Goal: Task Accomplishment & Management: Use online tool/utility

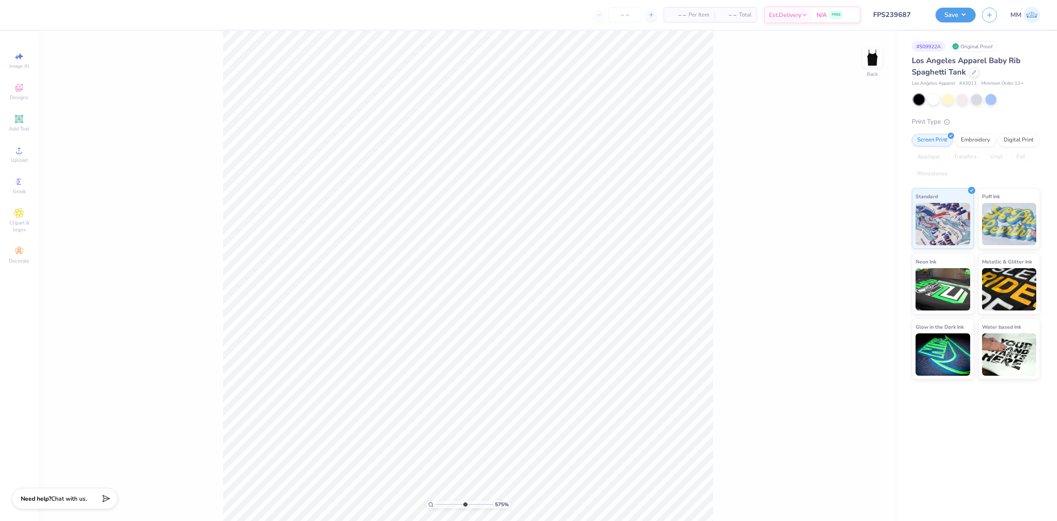
drag, startPoint x: 439, startPoint y: 503, endPoint x: 464, endPoint y: 502, distance: 25.0
type input "5.75"
click at [464, 502] on input "range" at bounding box center [464, 504] width 57 height 8
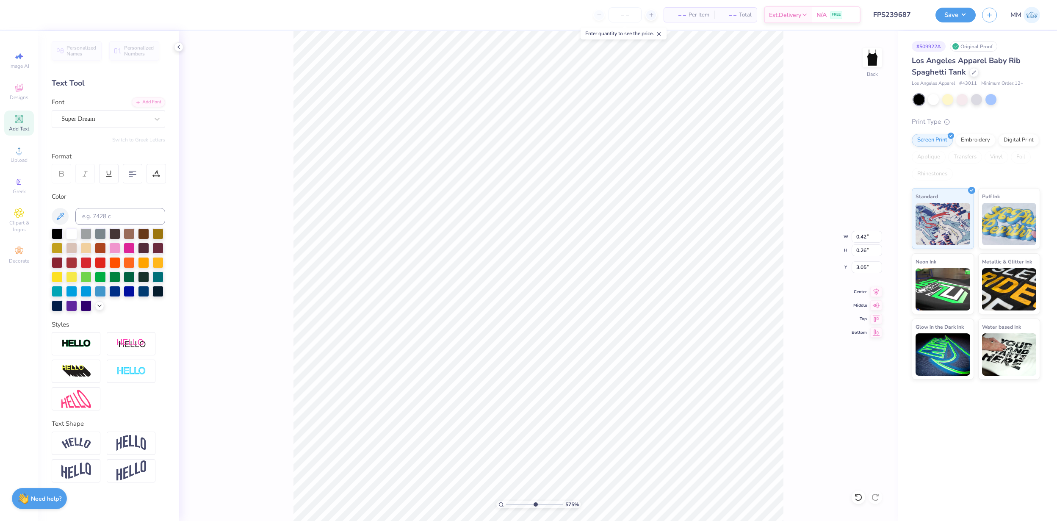
type input "3.05"
click at [86, 118] on div "Super Dream" at bounding box center [105, 118] width 89 height 13
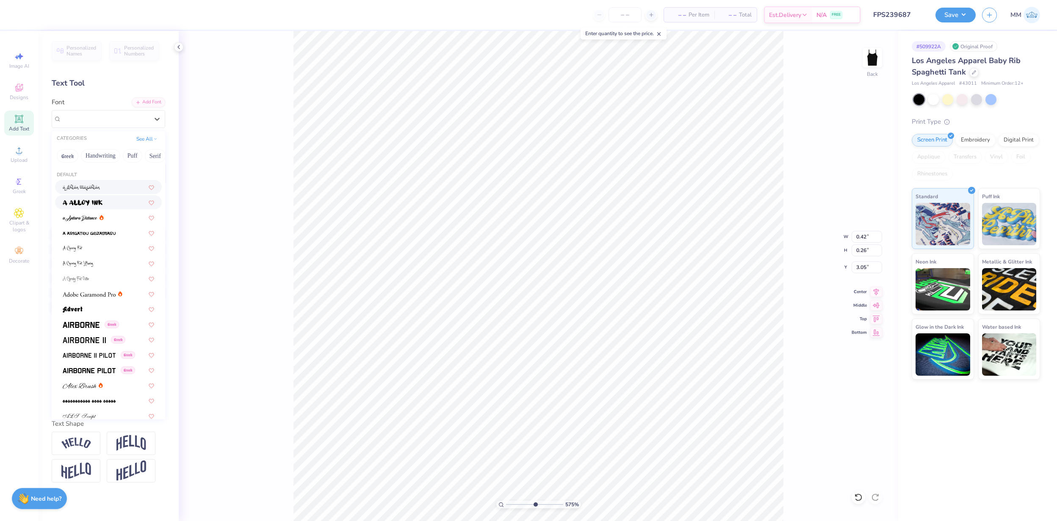
scroll to position [33, 0]
click at [97, 338] on span at bounding box center [84, 335] width 43 height 9
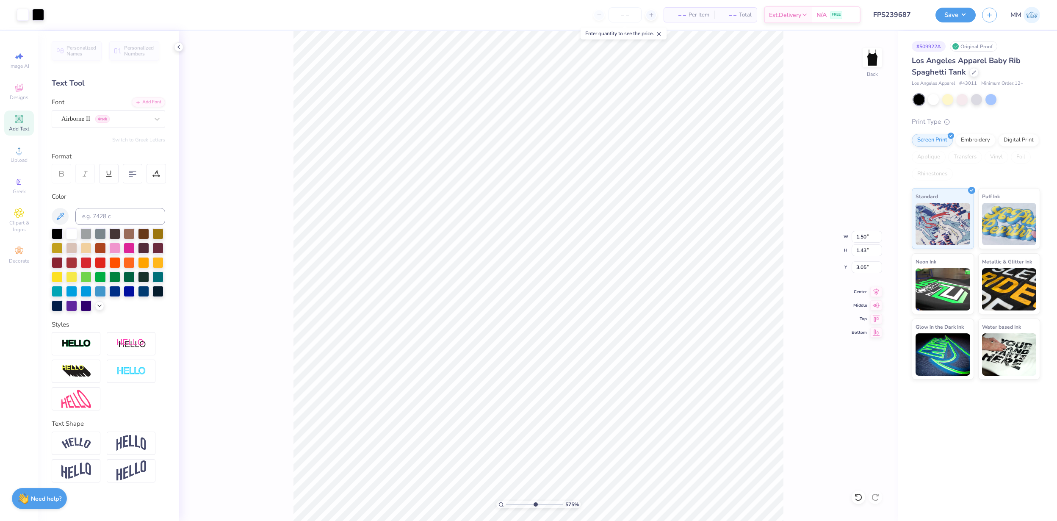
type input "1.50"
type input "1.43"
type input "2.40"
type input "0.41"
type input "0.26"
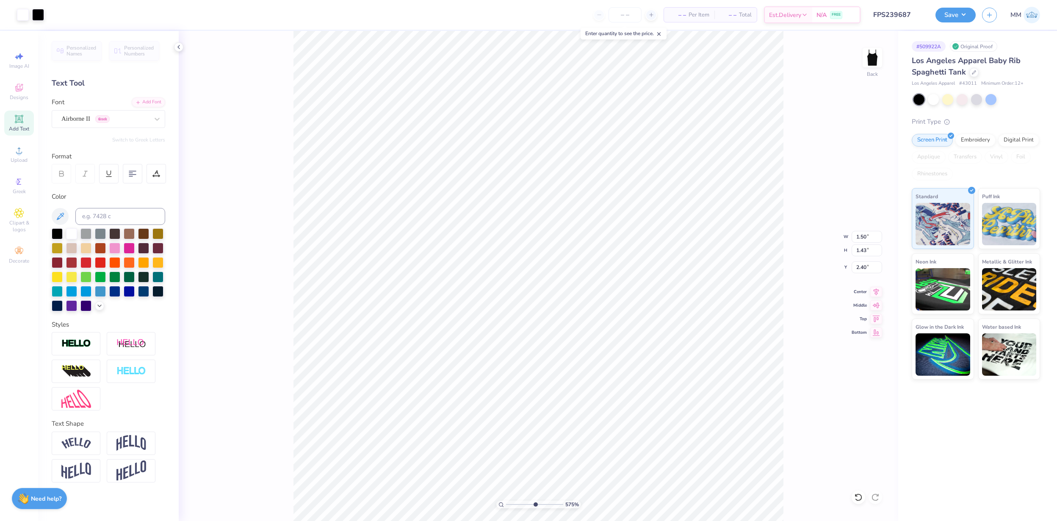
type input "3.07"
type input "0.29"
type input "0.18"
type input "3.09"
click at [952, 13] on button "Save" at bounding box center [955, 13] width 40 height 15
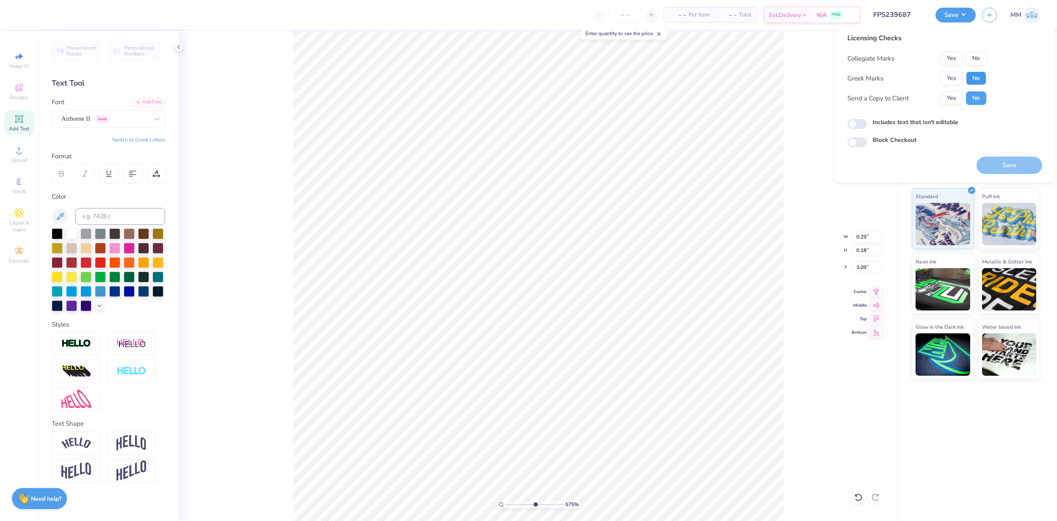
click at [973, 83] on button "No" at bounding box center [976, 79] width 20 height 14
click at [975, 63] on button "No" at bounding box center [976, 59] width 20 height 14
click at [1012, 165] on button "Save" at bounding box center [1009, 165] width 66 height 17
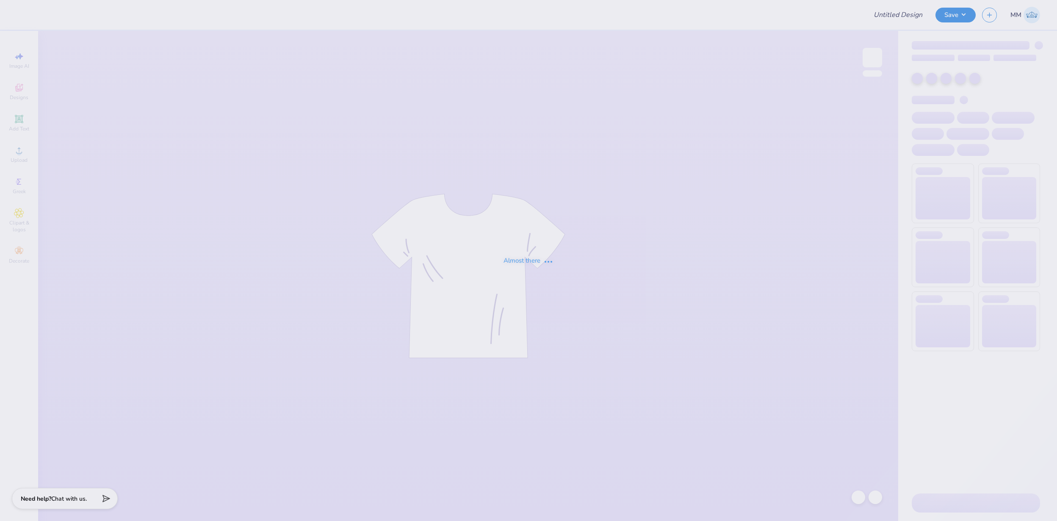
type input "FPS239698"
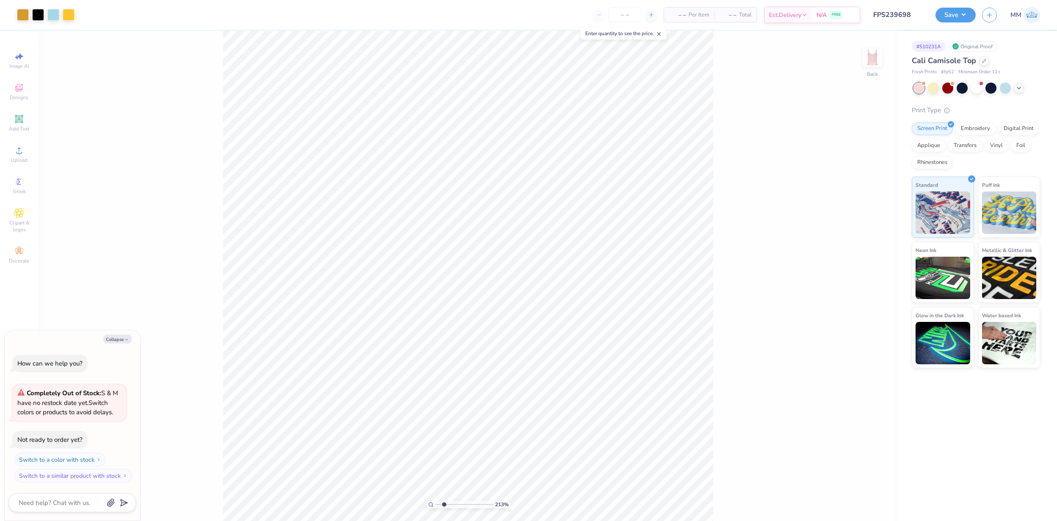
drag, startPoint x: 437, startPoint y: 502, endPoint x: 444, endPoint y: 502, distance: 6.8
type input "2.13"
click at [444, 502] on input "range" at bounding box center [464, 504] width 57 height 8
click at [977, 86] on div at bounding box center [976, 87] width 11 height 11
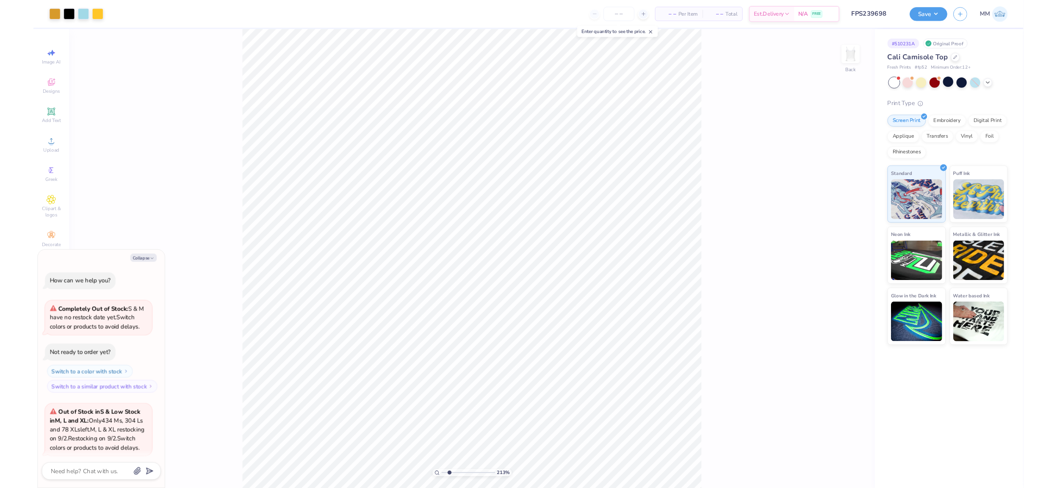
scroll to position [75, 0]
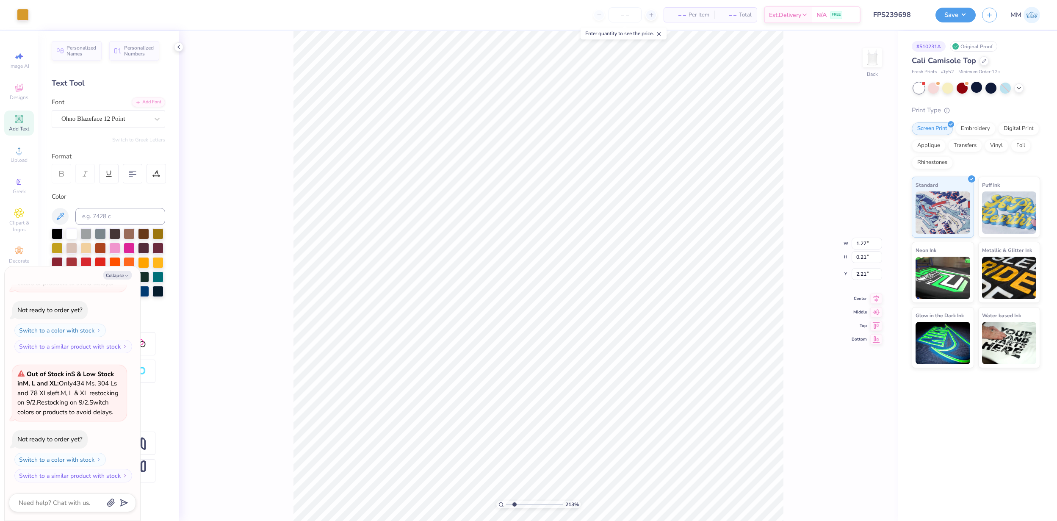
type textarea "x"
drag, startPoint x: 514, startPoint y: 502, endPoint x: 531, endPoint y: 500, distance: 17.5
type input "5.16"
click at [531, 500] on input "range" at bounding box center [534, 504] width 57 height 8
type textarea "x"
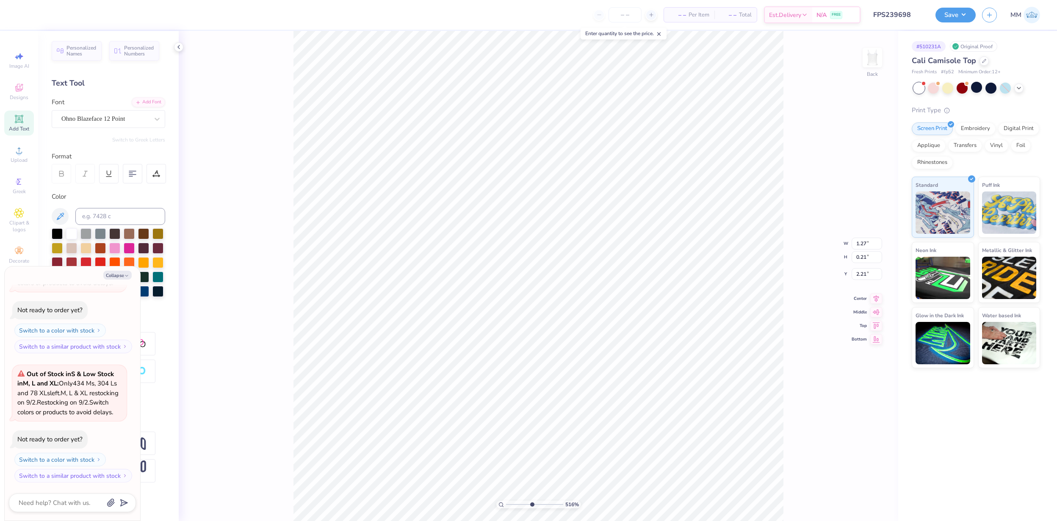
type input "2.51"
type input "0.38"
type input "3.41"
type textarea "x"
type input "0.89"
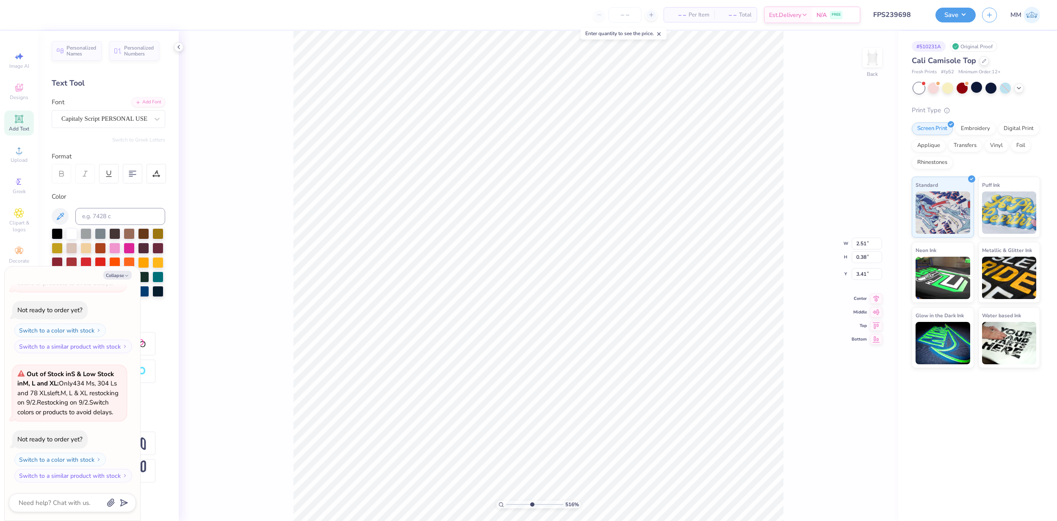
type input "0.20"
type input "2.44"
type textarea "x"
type input "4.10"
type textarea "x"
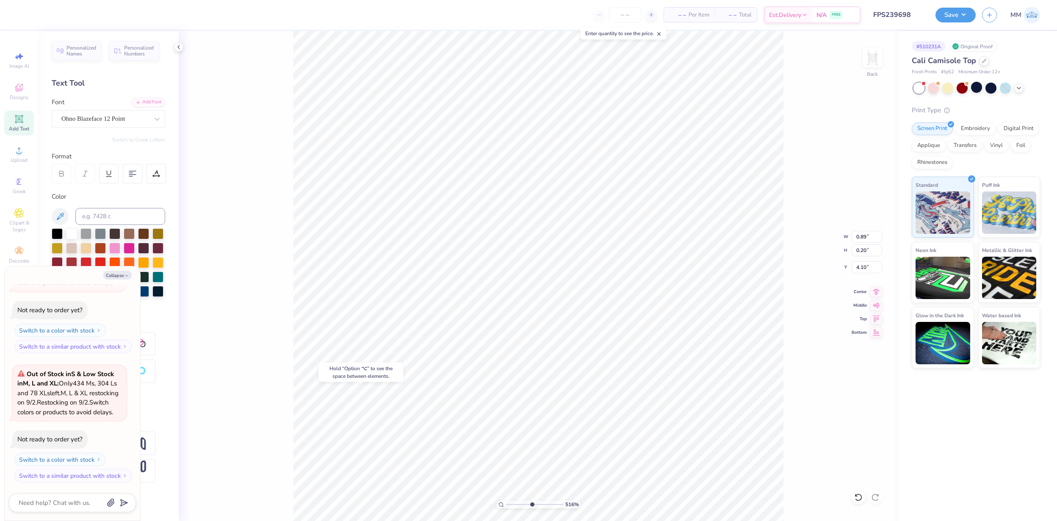
type input "1.27"
type input "0.21"
type input "2.21"
type textarea "x"
type input "4.46"
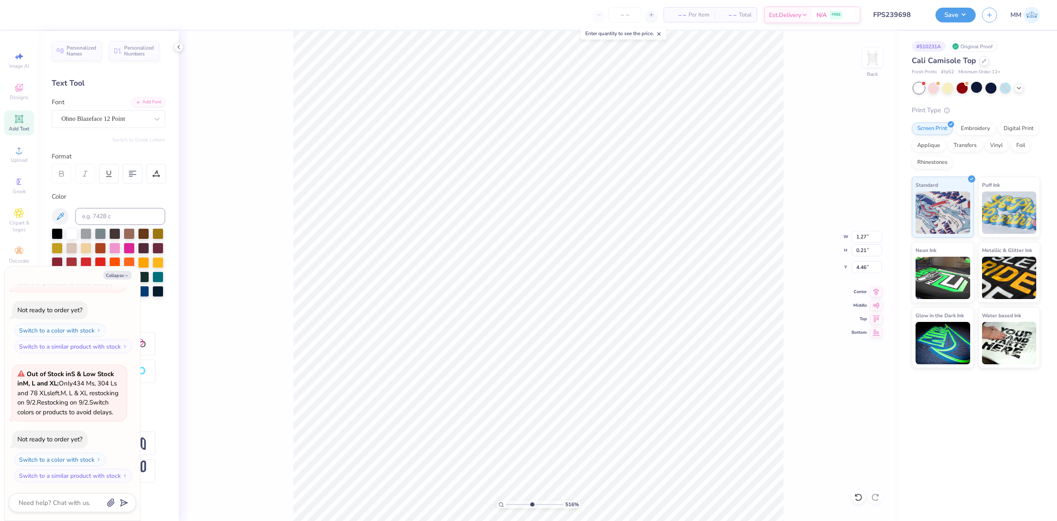
type textarea "x"
type input "2.51"
type input "0.38"
type input "3.41"
type textarea "x"
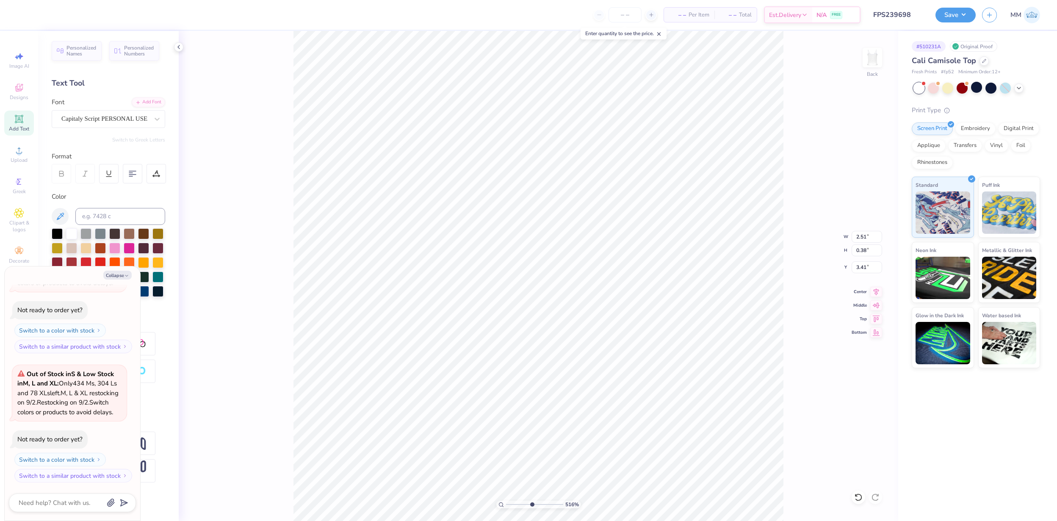
type input "1.58"
type input "0.24"
type input "3.56"
type textarea "x"
type input "2.20"
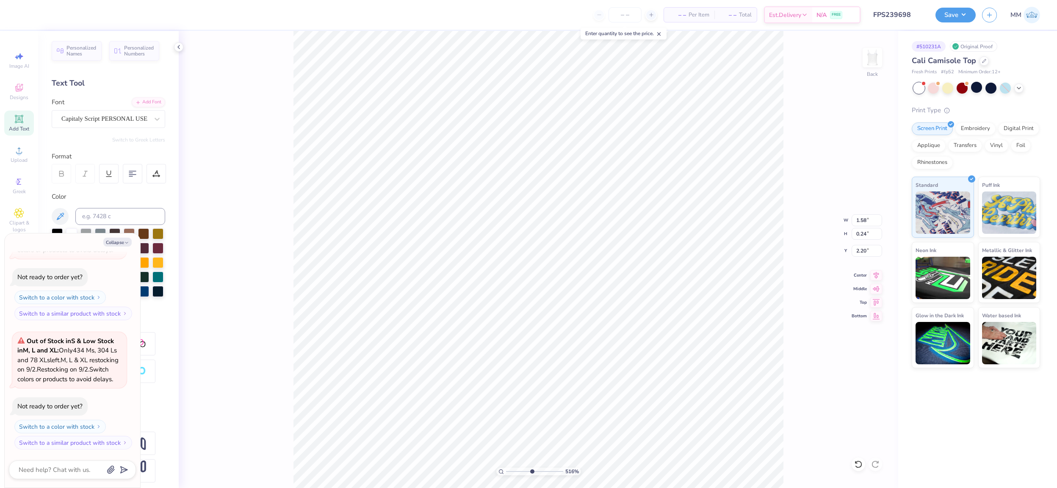
type textarea "x"
type input "1"
type textarea "x"
drag, startPoint x: 510, startPoint y: 469, endPoint x: 532, endPoint y: 463, distance: 23.0
type input "5.29"
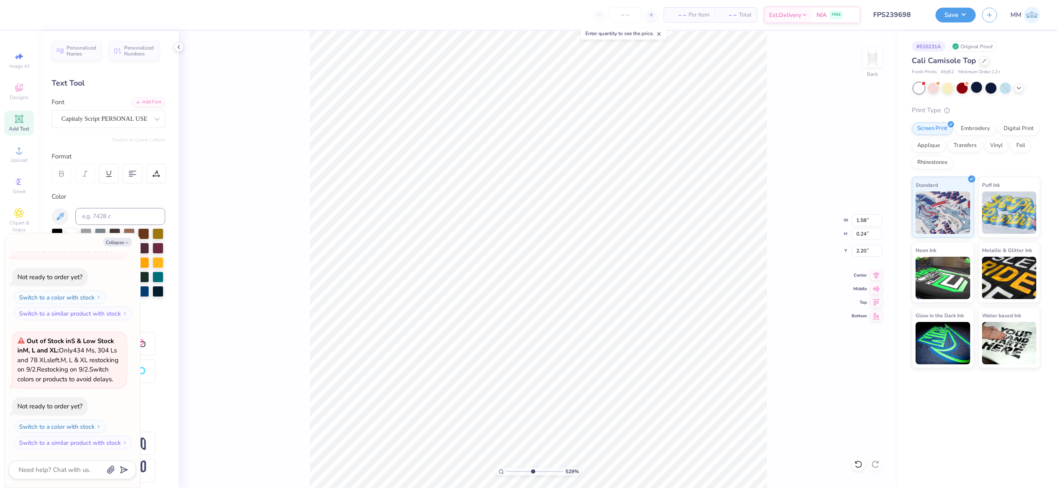
click at [532, 467] on input "range" at bounding box center [534, 471] width 57 height 8
type textarea "x"
type input "1.32"
type input "0.20"
type input "2.24"
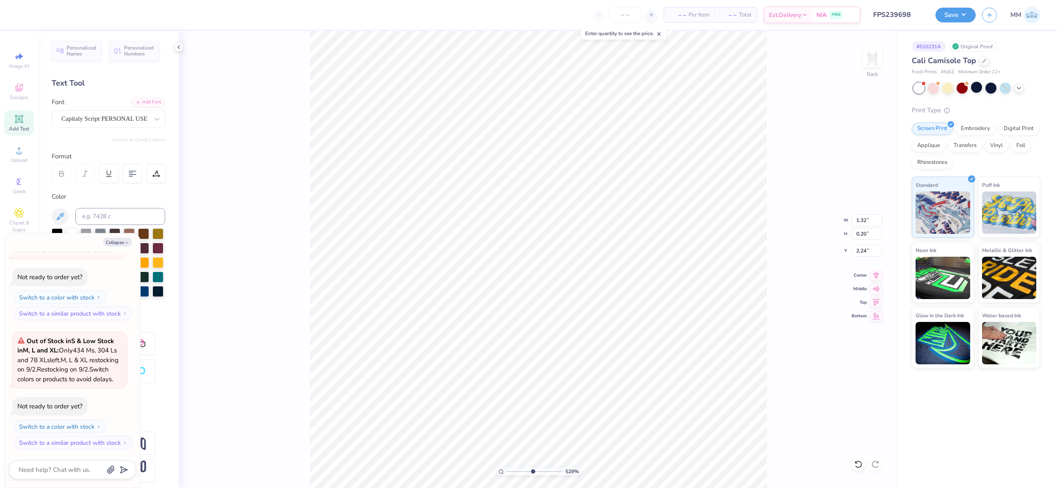
type textarea "x"
type input "2.23"
type textarea "x"
type input "2.46"
type textarea "x"
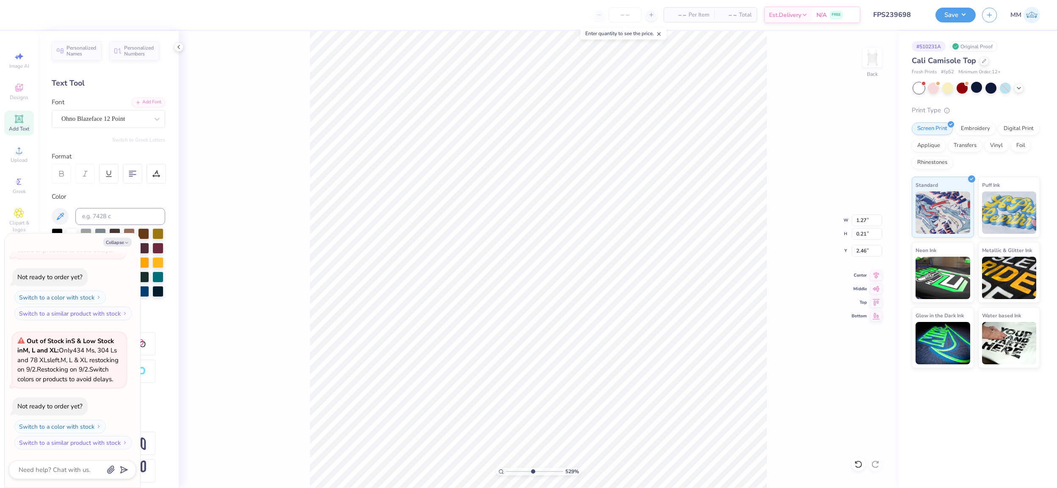
type input "0.79"
type input "0.13"
type input "2.56"
type textarea "x"
type input "2.44"
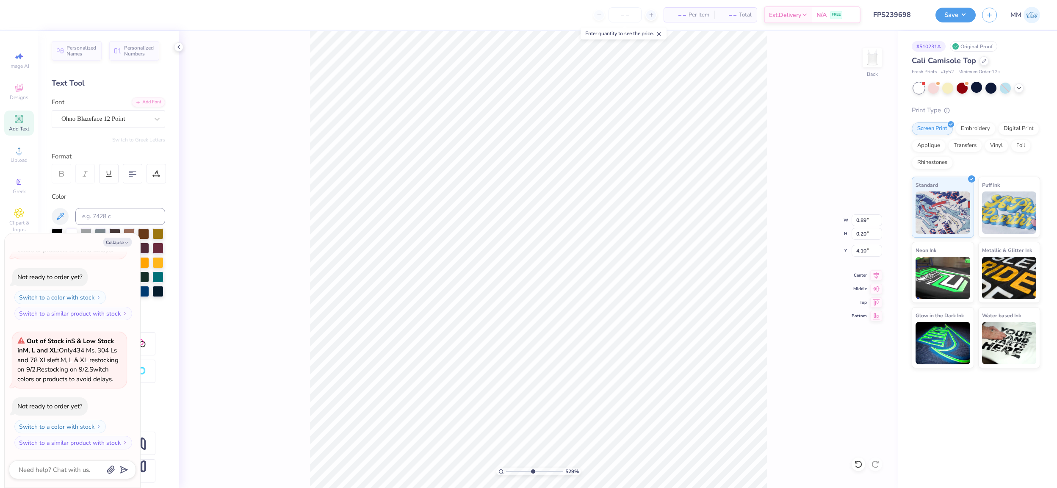
type textarea "x"
type input "0.30"
type input "0.07"
type input "4.27"
type textarea "x"
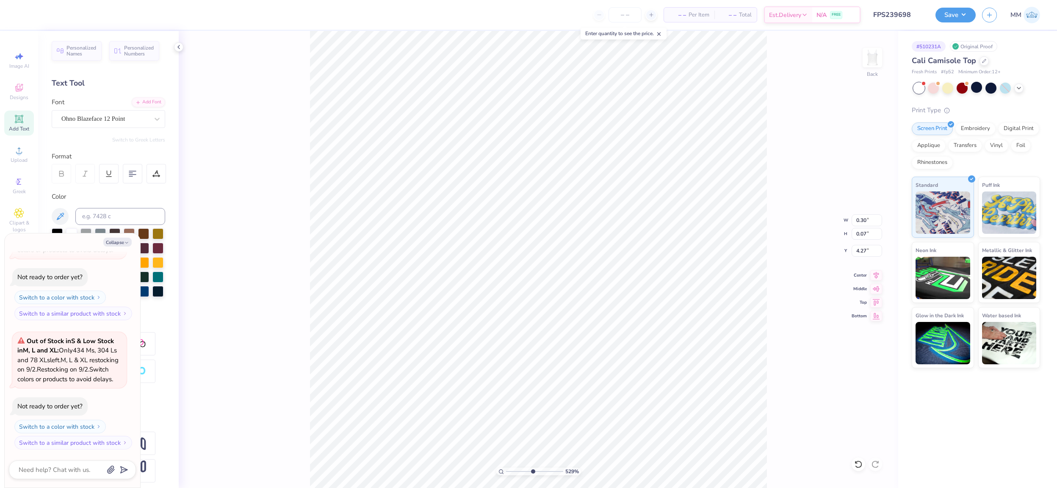
type input "2.70"
type textarea "x"
type input "3.61"
type textarea "x"
type textarea "2"
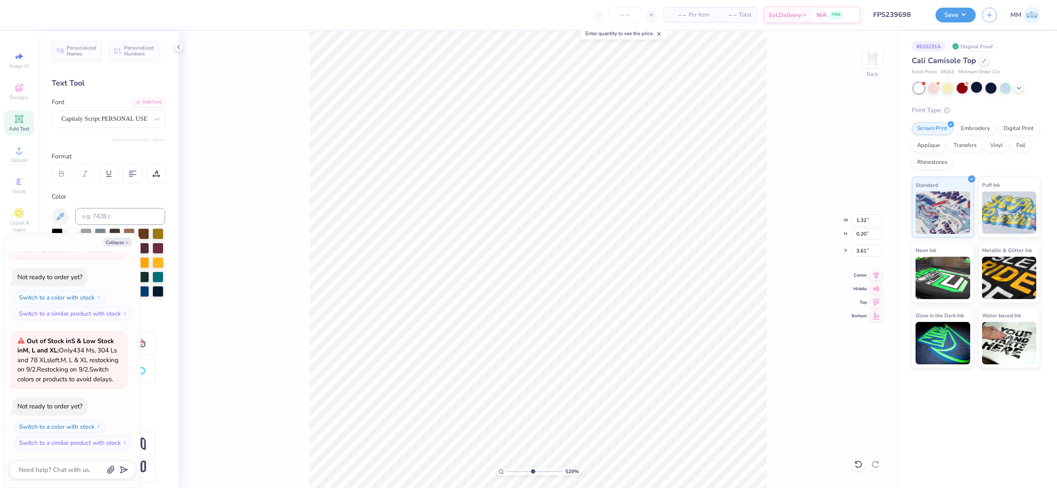
type textarea "x"
type textarea "202"
type textarea "x"
type textarea "2025"
type textarea "x"
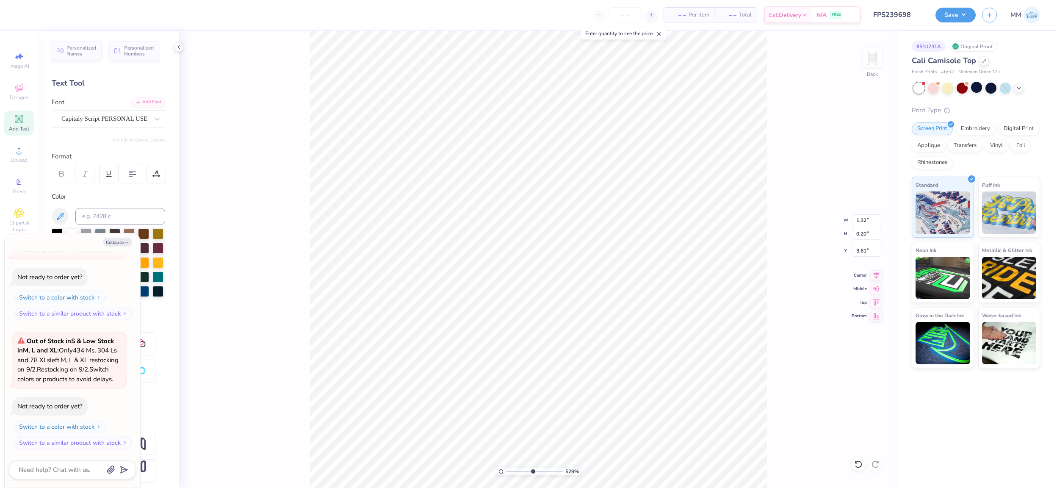
type textarea "2"
type textarea "x"
type textarea "20"
type textarea "x"
type textarea "202"
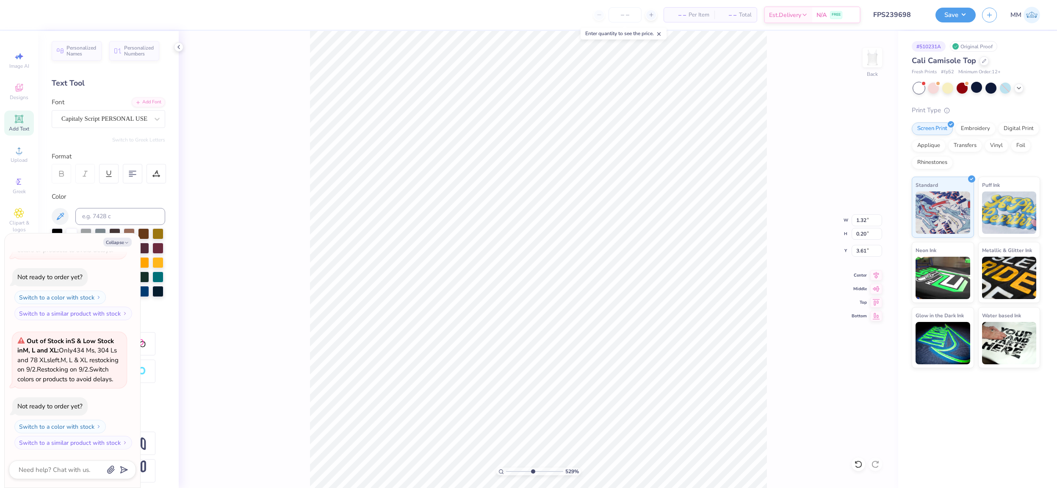
type textarea "x"
type textarea "2025"
click at [82, 117] on div "Capitaly Script PERSONAL USE" at bounding box center [105, 118] width 89 height 13
click at [125, 242] on icon "button" at bounding box center [126, 242] width 5 height 5
type textarea "x"
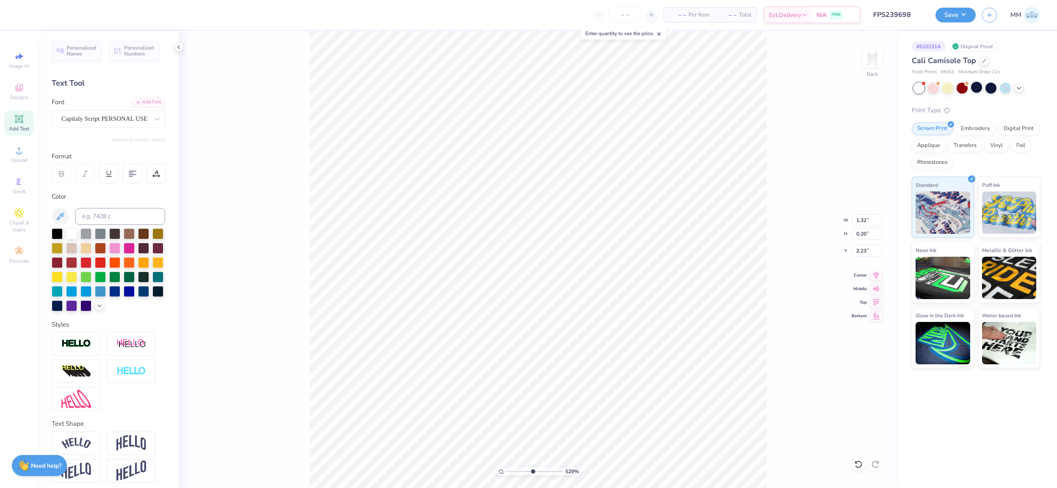
type input "3.70"
click at [99, 112] on div "Capitaly Script PERSONAL USE" at bounding box center [105, 118] width 89 height 13
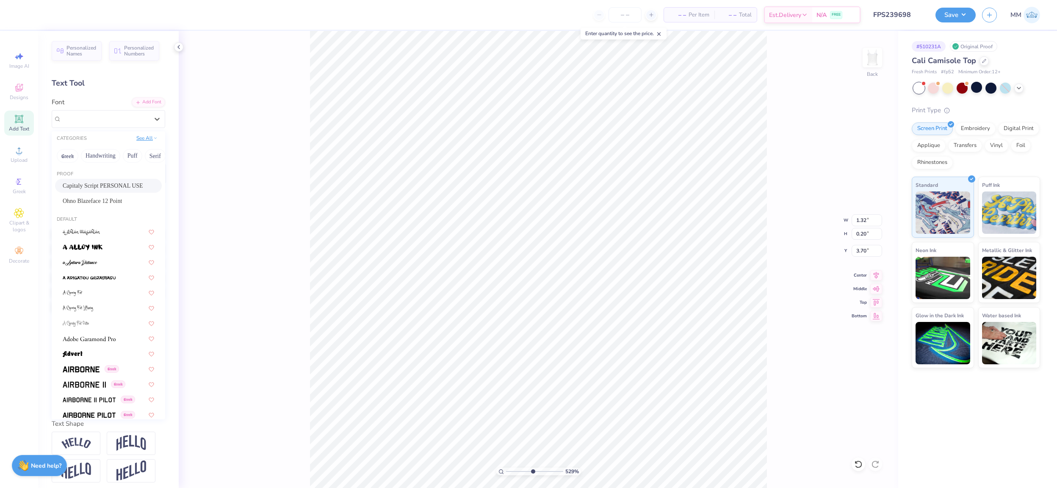
click at [147, 135] on button "See All" at bounding box center [147, 138] width 26 height 8
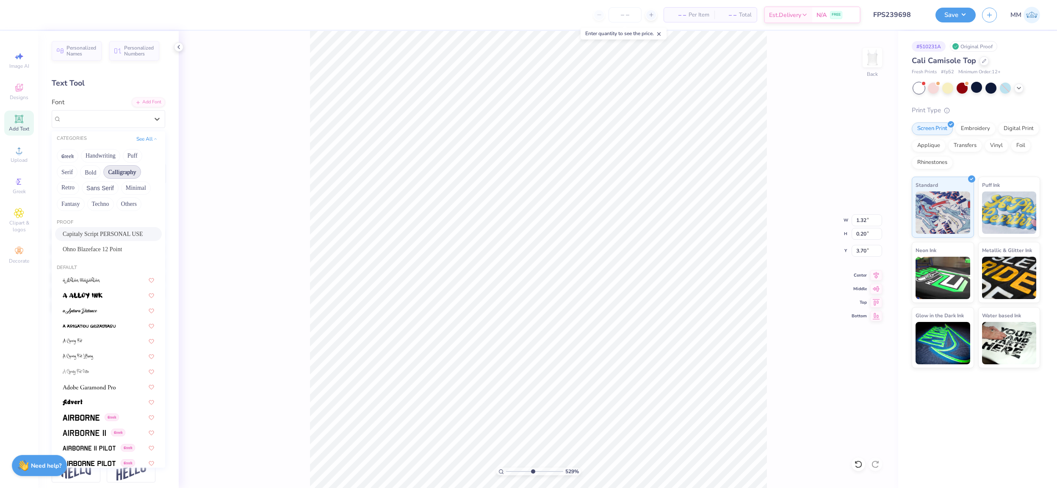
click at [116, 173] on button "Calligraphy" at bounding box center [121, 172] width 37 height 14
click at [100, 284] on div at bounding box center [108, 280] width 107 height 14
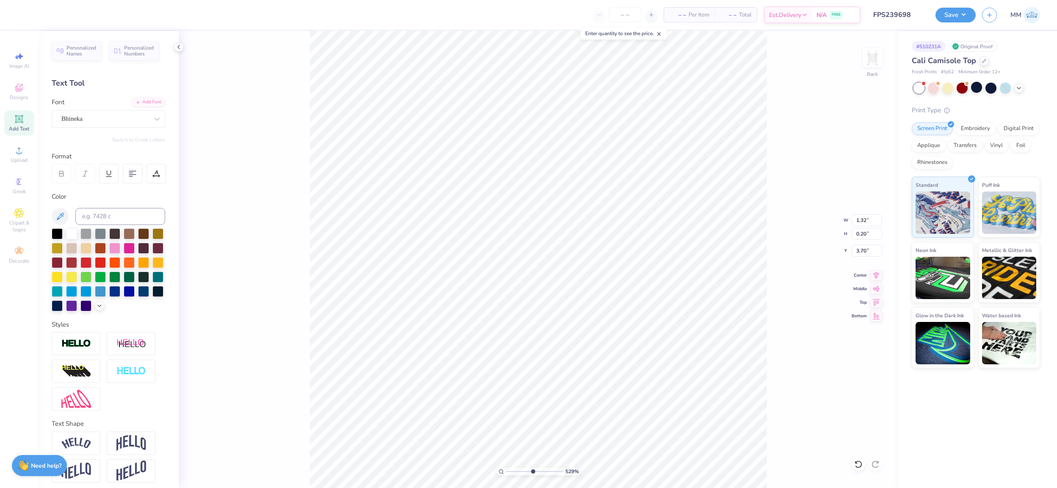
type input "0.98"
type input "0.15"
type input "3.73"
type textarea "2025"
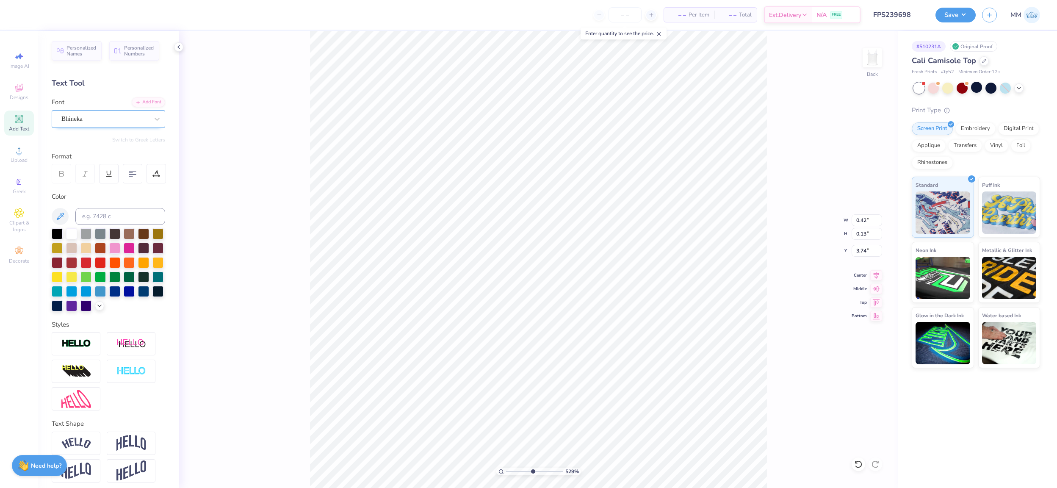
click at [136, 123] on div "Bhineka" at bounding box center [105, 118] width 89 height 13
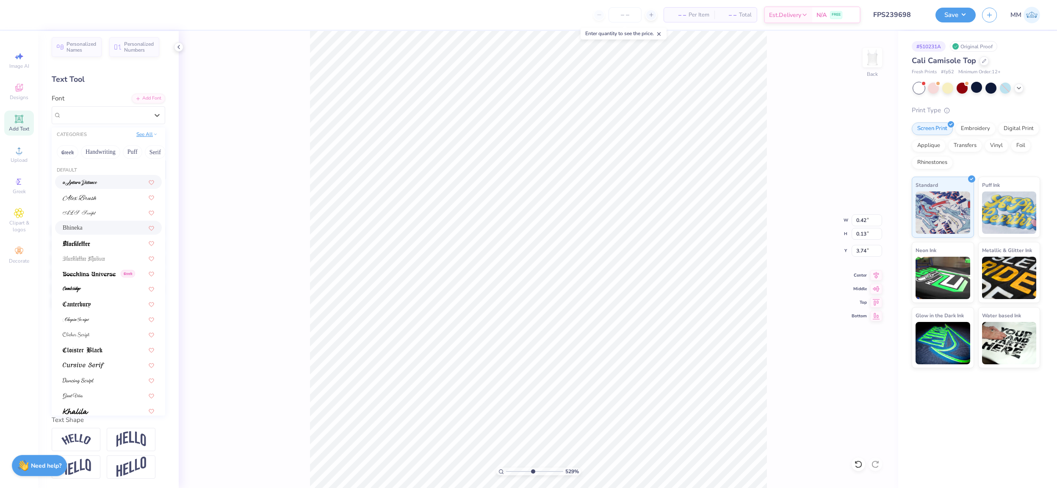
click at [145, 132] on button "See All" at bounding box center [147, 134] width 26 height 8
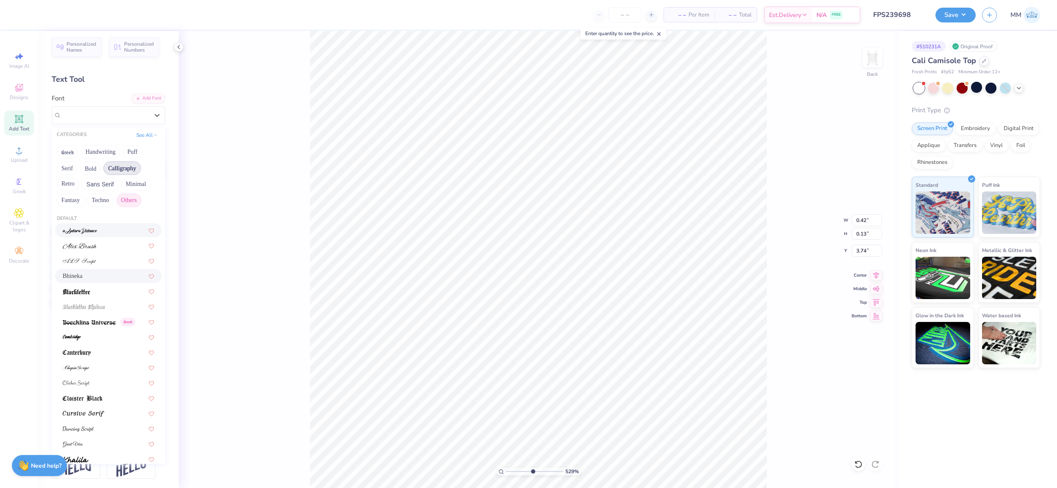
click at [132, 201] on button "Others" at bounding box center [128, 200] width 25 height 14
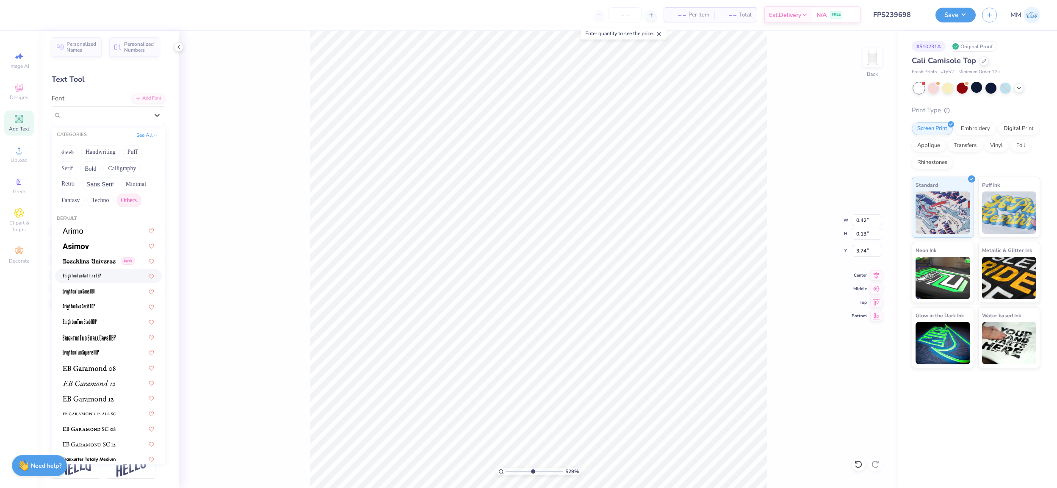
scroll to position [55, 0]
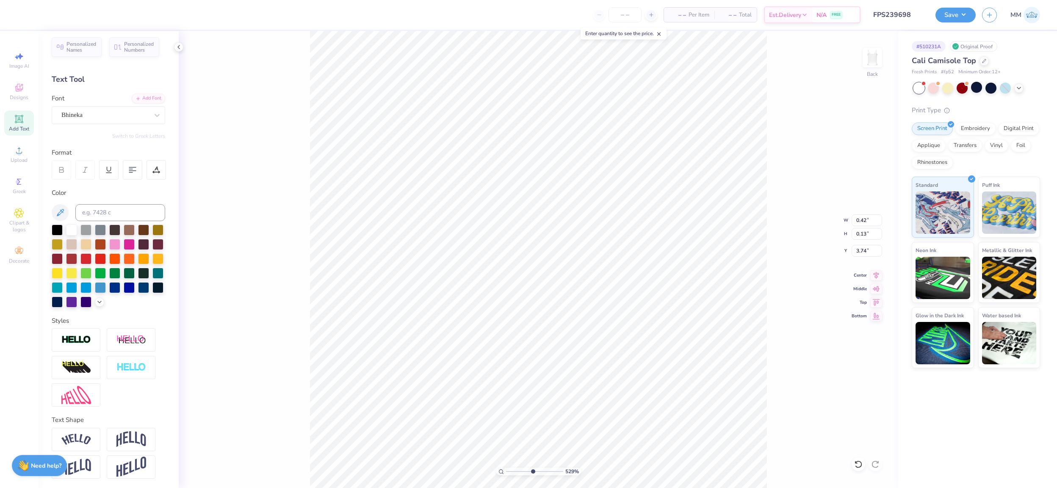
type input "0.24"
type input "0.07"
type input "2.70"
type input "0.29"
type input "0.09"
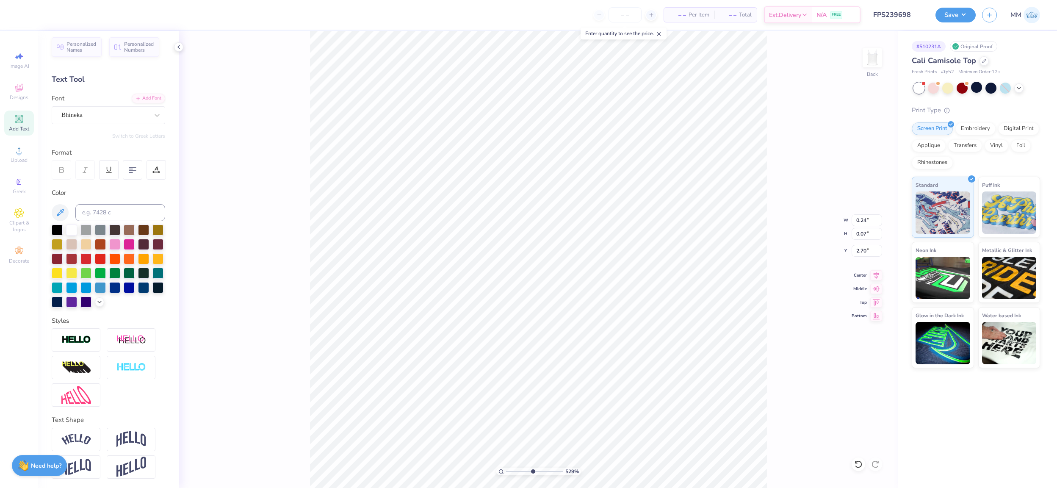
type input "2.69"
type input "0.79"
type input "0.13"
type input "2.44"
type input "1.32"
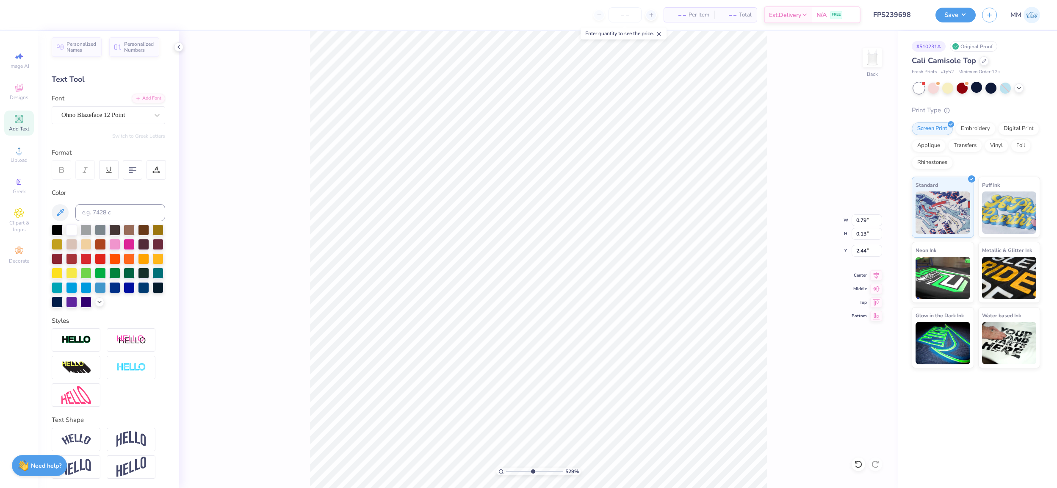
type input "0.35"
type input "2.25"
type input "2.23"
click at [514, 470] on input "range" at bounding box center [534, 471] width 57 height 8
type input "1.84"
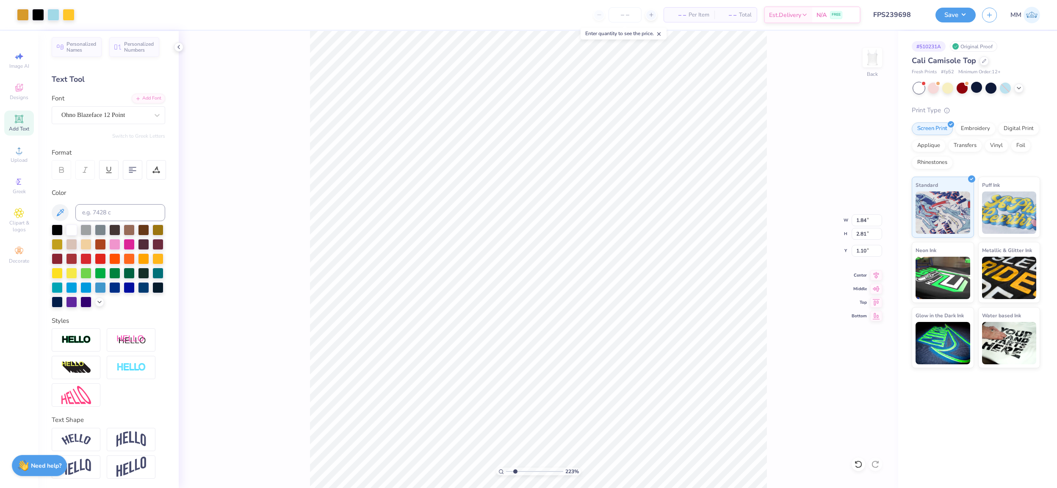
type input "2.81"
drag, startPoint x: 515, startPoint y: 472, endPoint x: 496, endPoint y: 472, distance: 19.0
type input "1"
click at [506, 472] on input "range" at bounding box center [534, 471] width 57 height 8
click at [942, 13] on button "Save" at bounding box center [955, 13] width 40 height 15
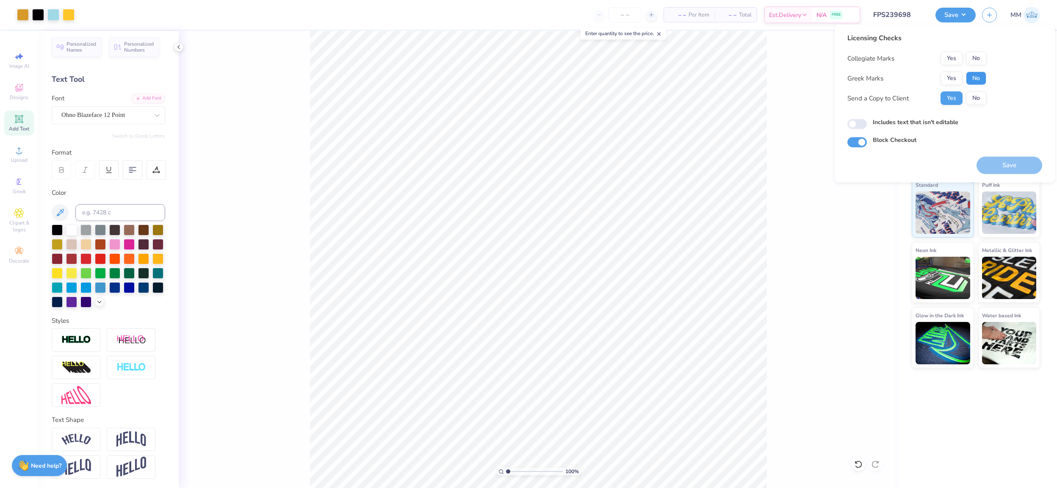
click at [972, 72] on button "No" at bounding box center [976, 79] width 20 height 14
click at [972, 54] on button "No" at bounding box center [976, 59] width 20 height 14
click at [1007, 166] on button "Save" at bounding box center [1009, 165] width 66 height 17
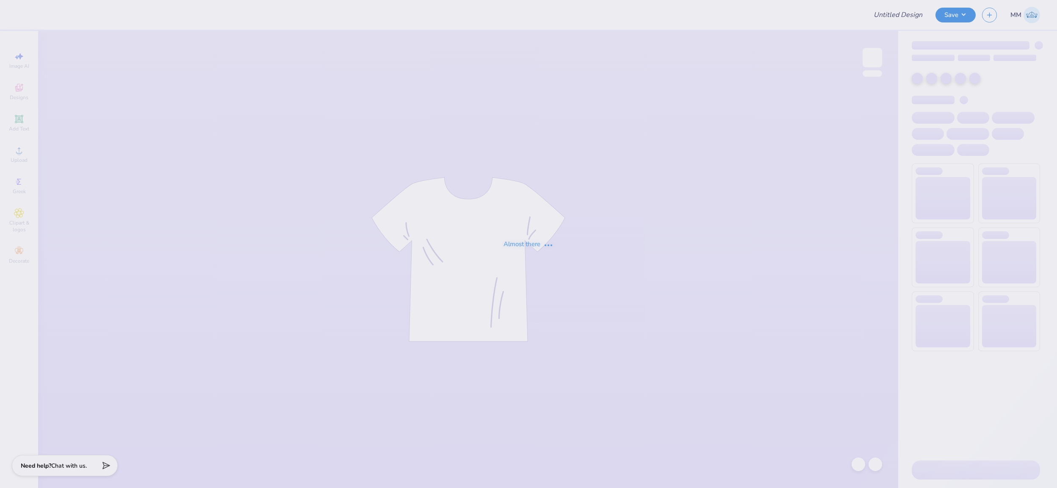
type input "FPS239685"
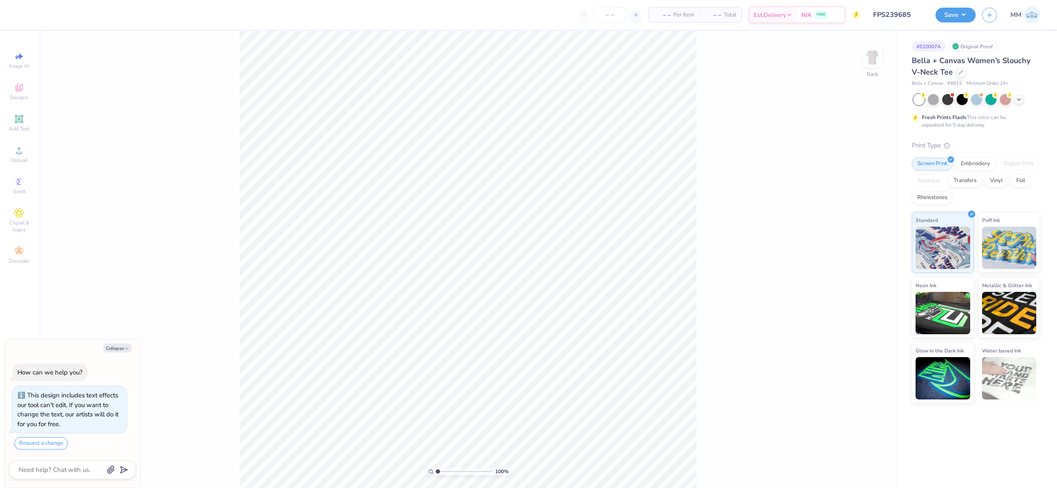
type textarea "x"
drag, startPoint x: 437, startPoint y: 470, endPoint x: 453, endPoint y: 468, distance: 15.8
type input "3.73"
click at [453, 468] on input "range" at bounding box center [464, 471] width 57 height 8
type textarea "x"
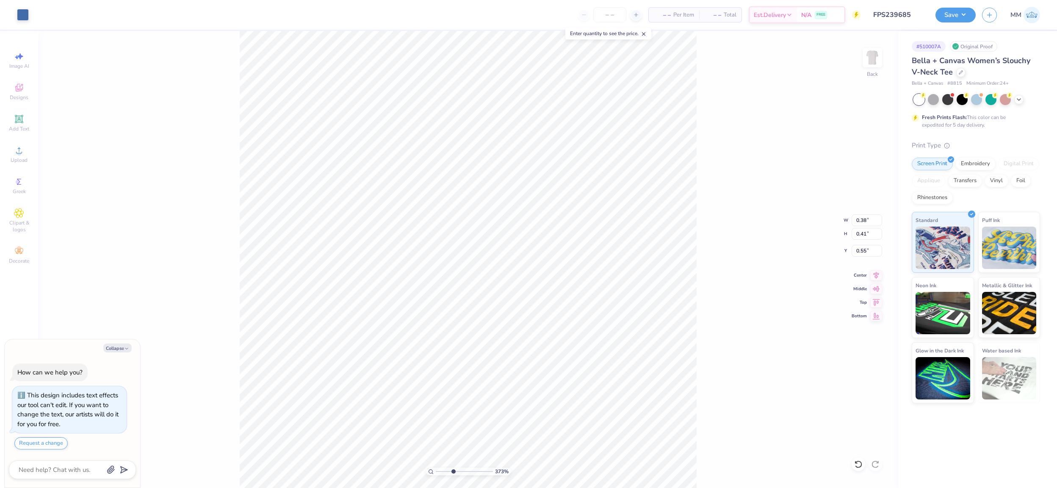
type input "0.69"
type input "0.58"
type input "0.64"
type textarea "x"
type input "1.66"
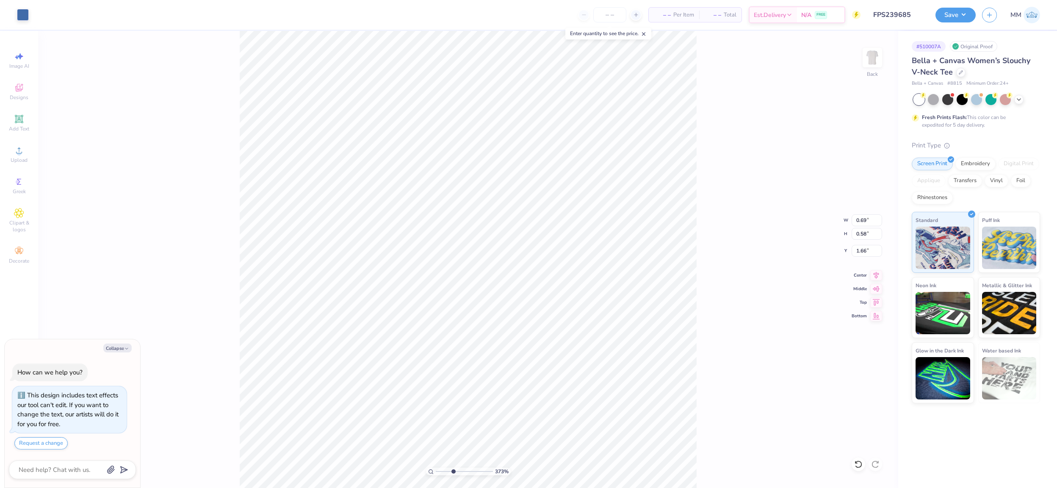
type textarea "x"
type input "0.64"
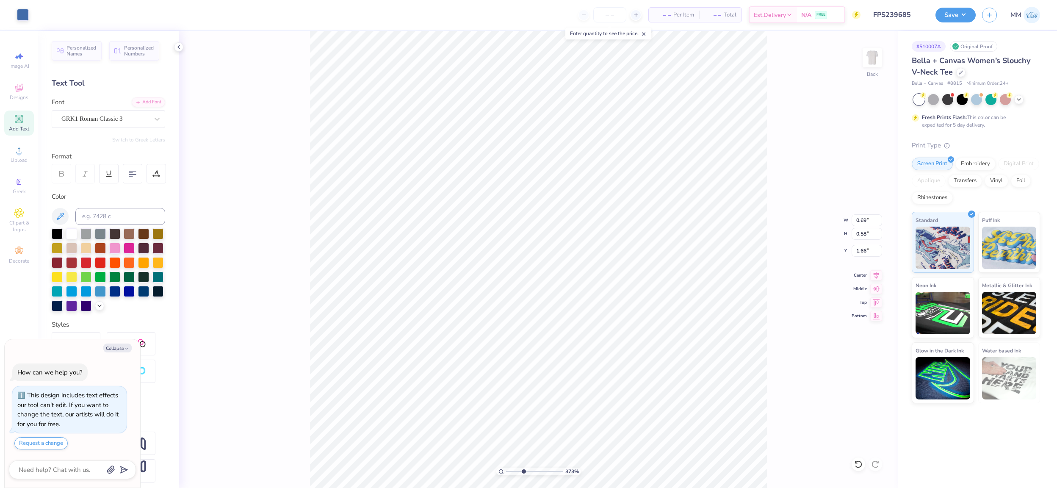
type textarea "x"
type input "0.69"
type input "0.58"
type input "1.66"
type textarea "x"
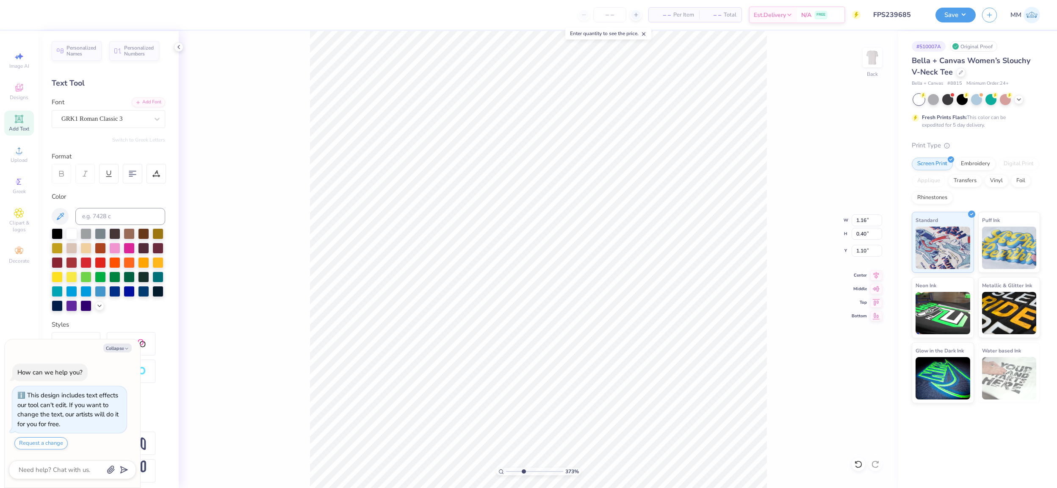
type input "1.30"
type textarea "x"
type textarea "A"
type textarea "x"
type textarea "AL"
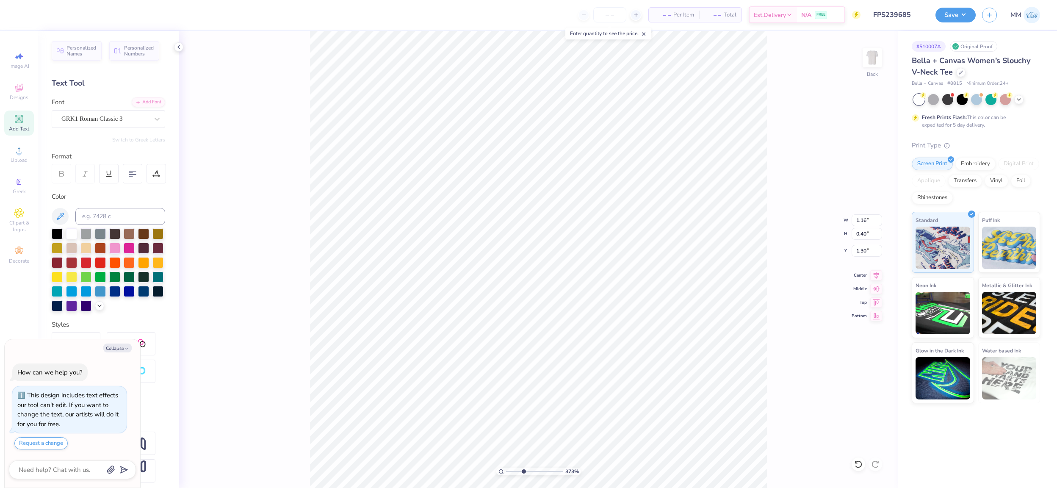
type textarea "x"
type textarea "ALP"
type textarea "x"
type textarea "ALPHA"
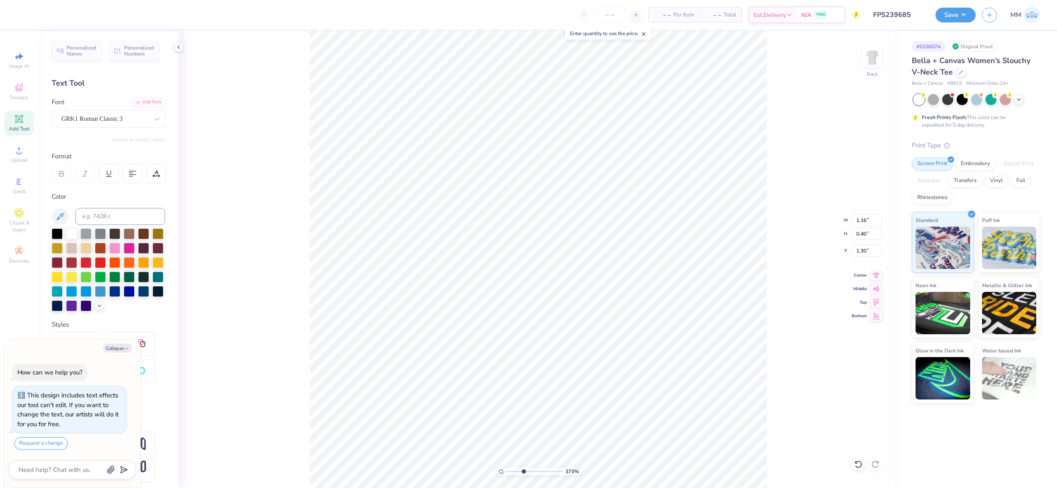
type textarea "x"
type textarea "ALPH"
type textarea "x"
type textarea "ALP"
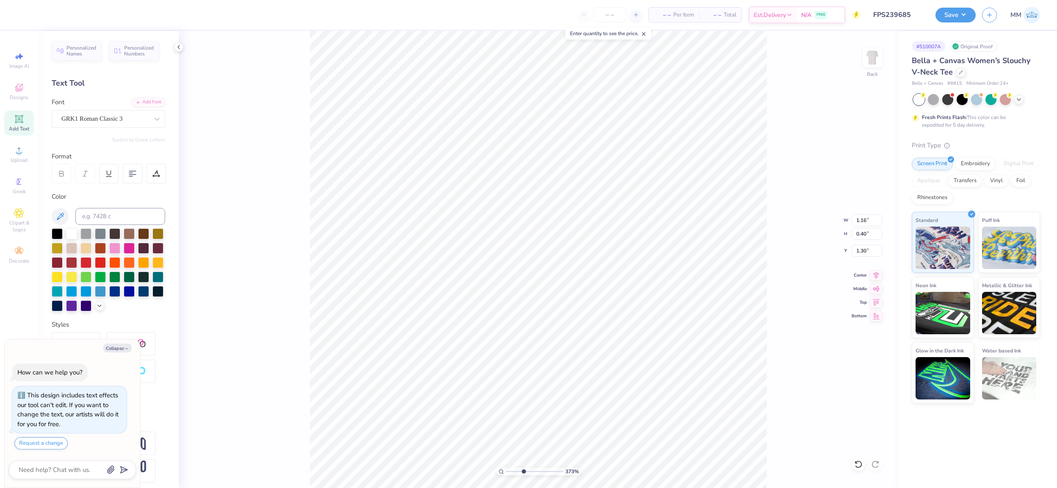
type textarea "x"
type textarea "AL"
type textarea "x"
type textarea "A"
type textarea "x"
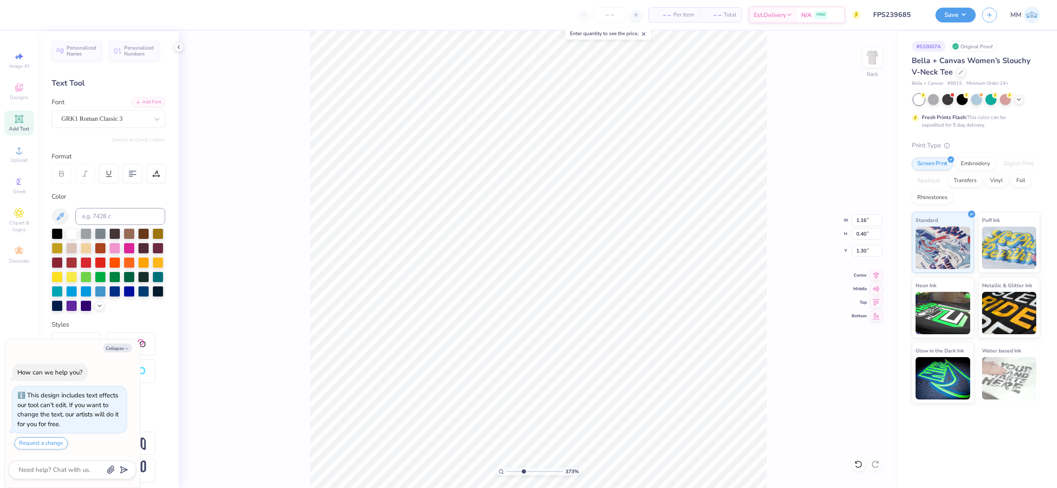
type textarea "x"
type textarea "A"
type textarea "x"
type textarea "AL"
type textarea "x"
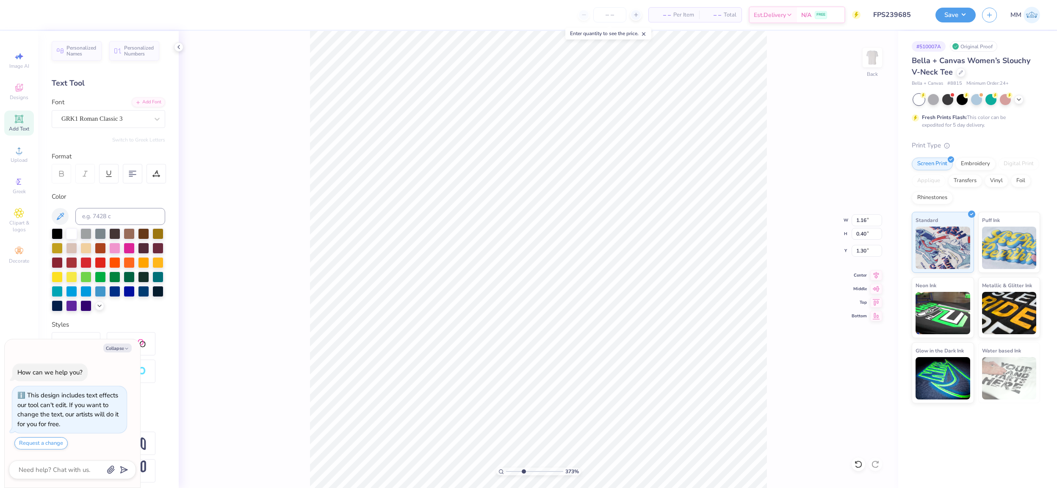
type textarea "ALP"
type textarea "x"
type textarea "AL"
type textarea "x"
type textarea "A"
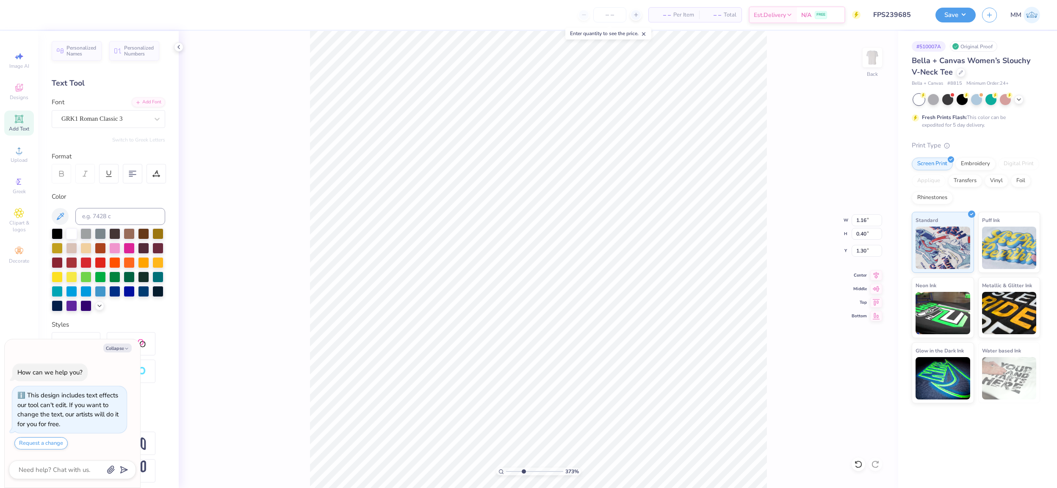
type textarea "x"
click at [105, 111] on div "GRK1 Roman Classic 3" at bounding box center [108, 119] width 113 height 18
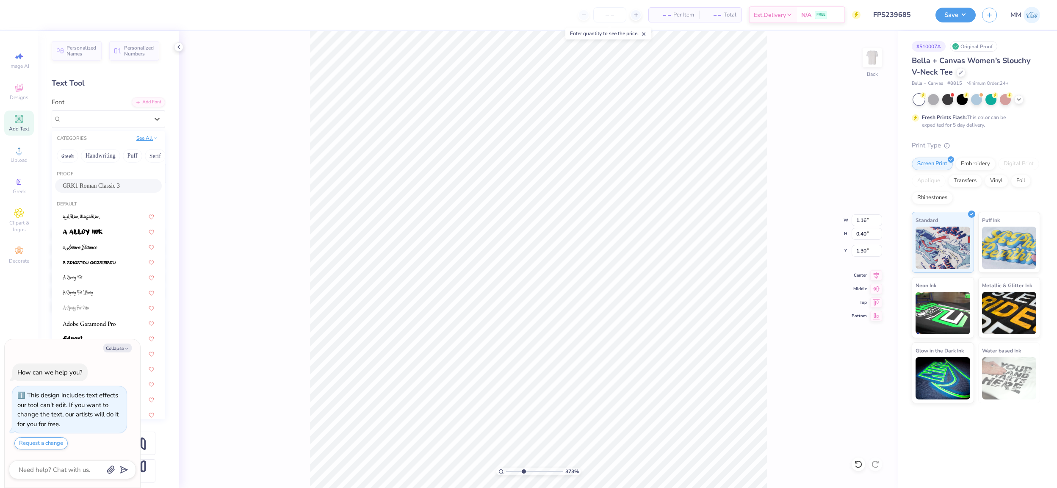
click at [141, 137] on button "See All" at bounding box center [147, 138] width 26 height 8
click at [72, 170] on button "Serif" at bounding box center [67, 172] width 21 height 14
click at [116, 349] on button "Collapse" at bounding box center [117, 347] width 28 height 9
type textarea "x"
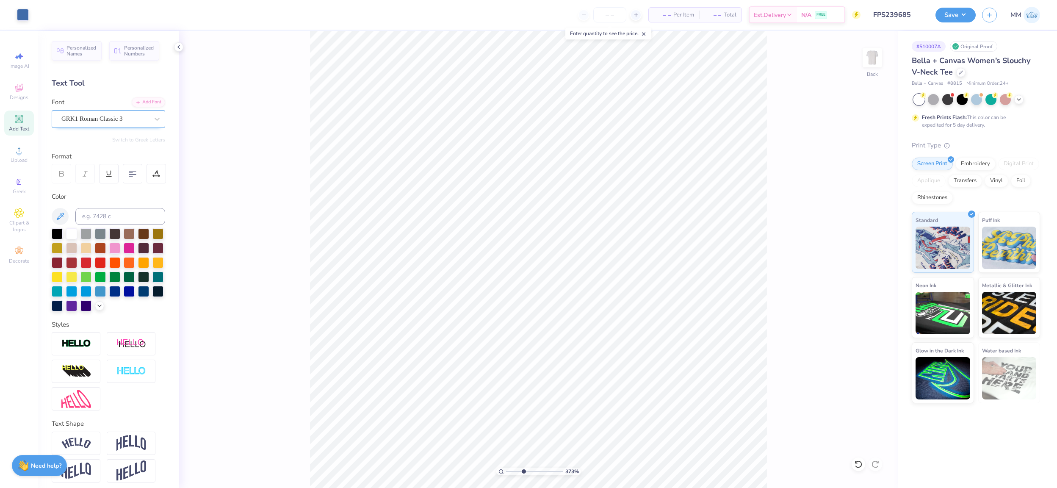
click at [119, 119] on div "GRK1 Roman Classic 3" at bounding box center [105, 118] width 89 height 13
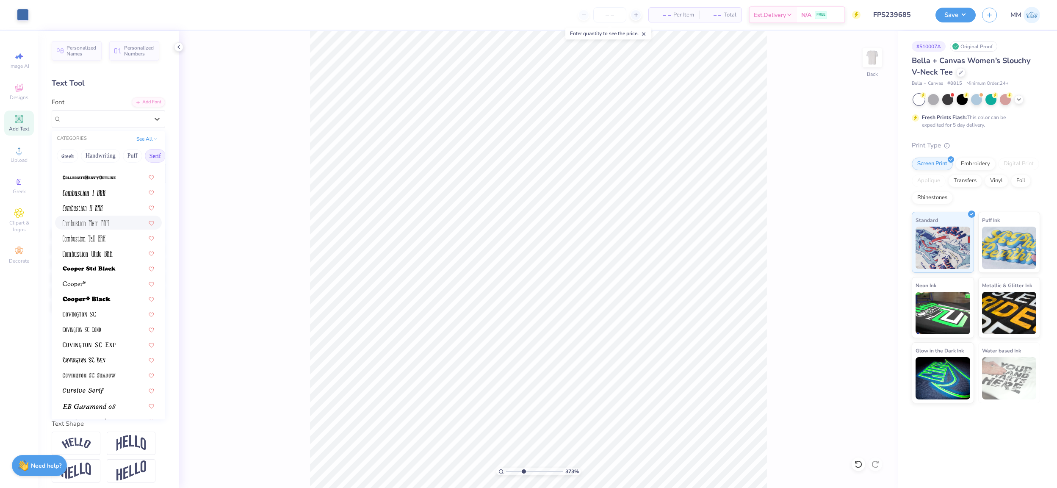
scroll to position [300, 0]
click at [85, 264] on img at bounding box center [74, 267] width 23 height 6
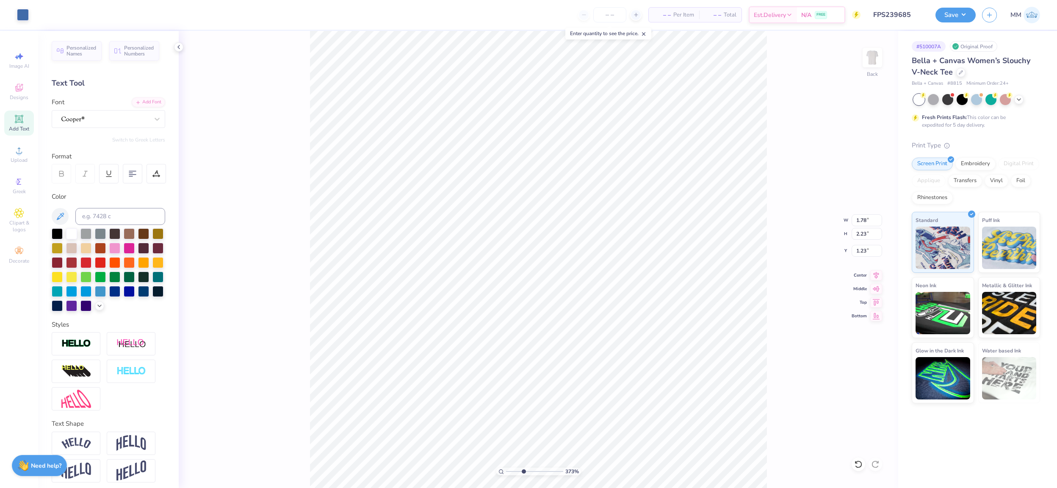
type input "2.27"
type input "0.36"
type input "3.64"
click at [91, 118] on div "GRK1 Roman Classic 3" at bounding box center [105, 118] width 89 height 13
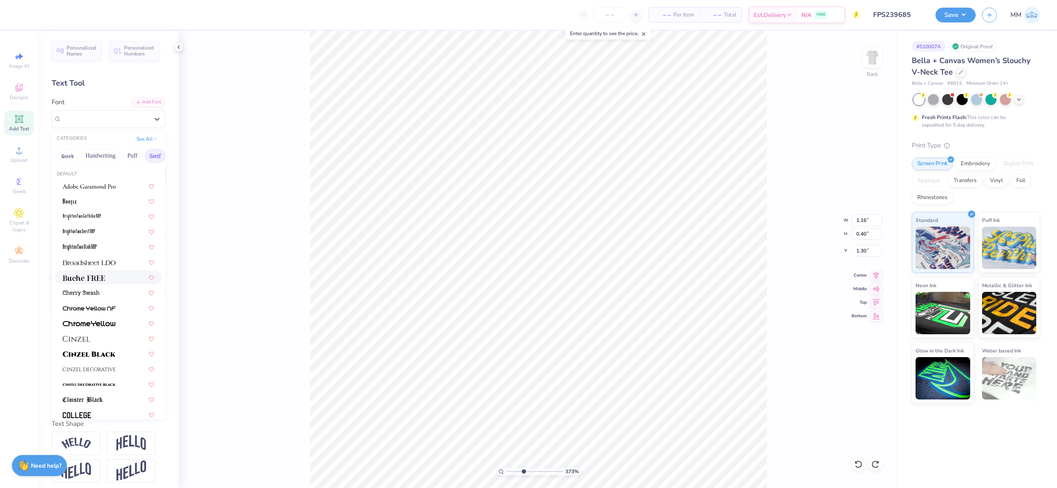
click at [116, 275] on div at bounding box center [108, 277] width 91 height 9
click at [112, 113] on div at bounding box center [104, 118] width 87 height 11
click at [110, 294] on div at bounding box center [108, 298] width 91 height 9
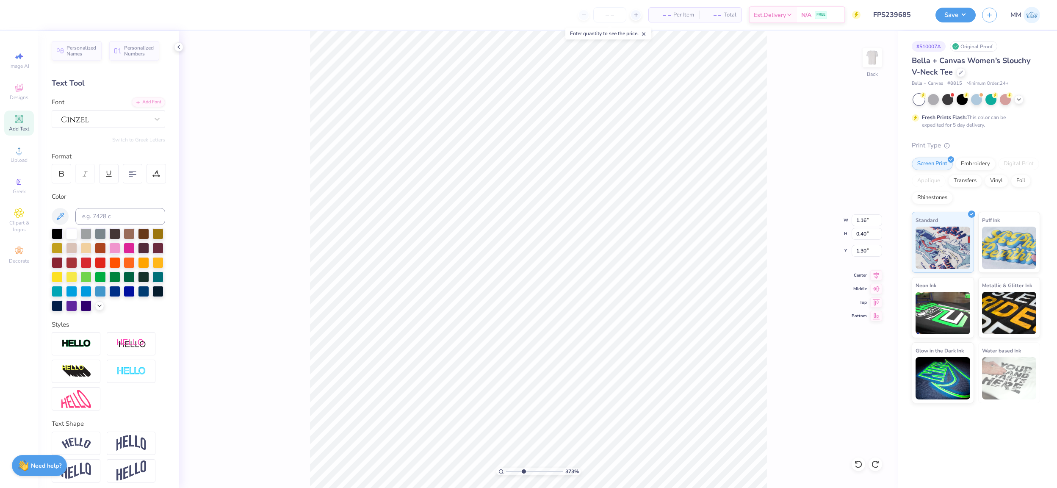
scroll to position [0, 0]
click at [108, 122] on div at bounding box center [105, 118] width 89 height 13
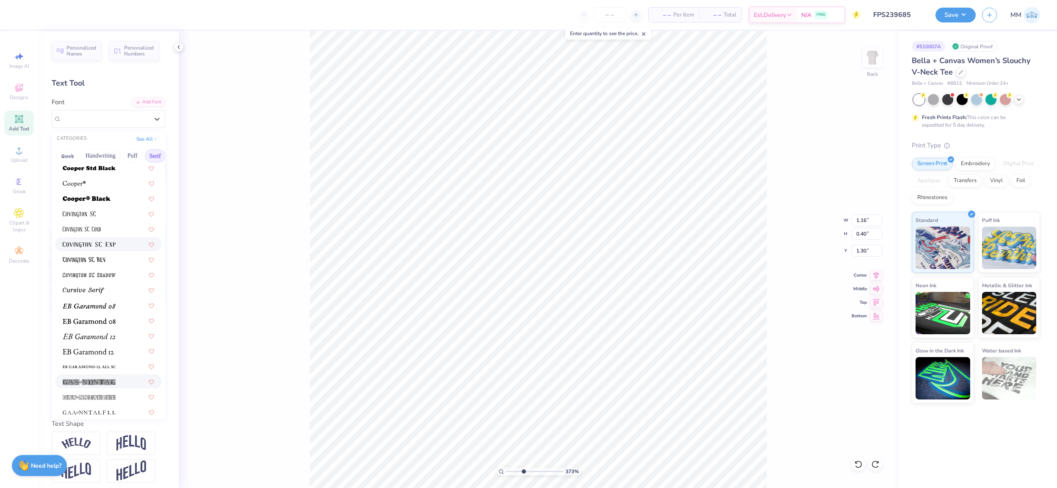
scroll to position [395, 0]
click at [101, 341] on img at bounding box center [88, 340] width 51 height 6
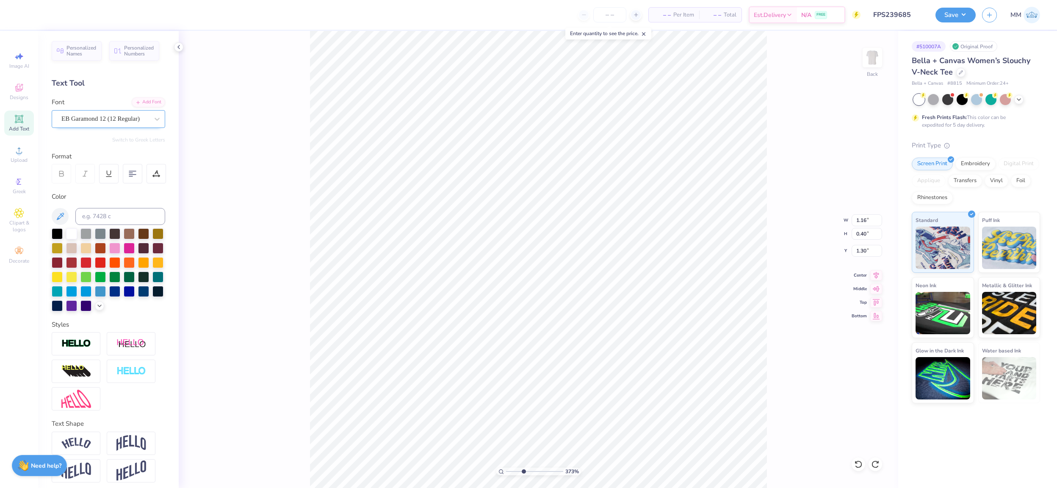
click at [98, 114] on div "EB Garamond 12 (12 Regular)" at bounding box center [105, 118] width 89 height 13
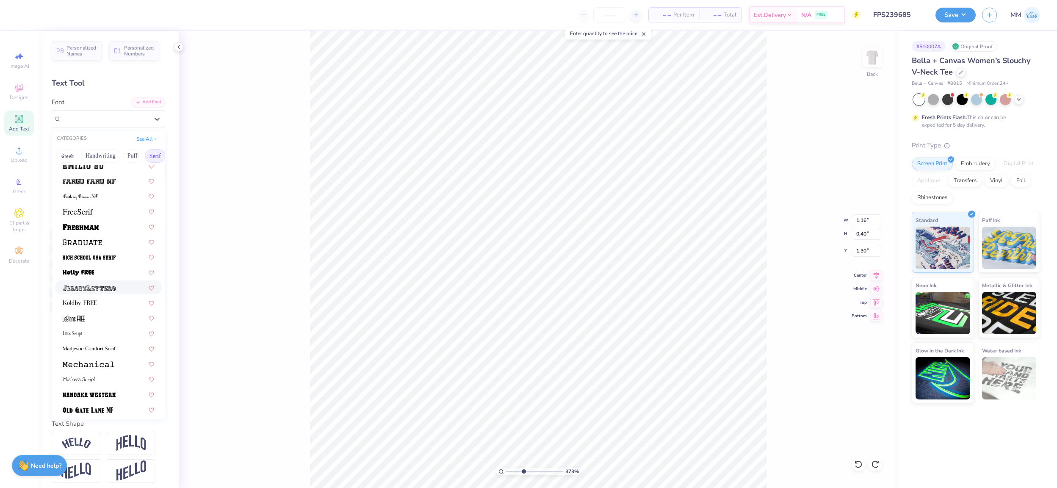
scroll to position [691, 0]
click at [99, 302] on div at bounding box center [108, 302] width 91 height 9
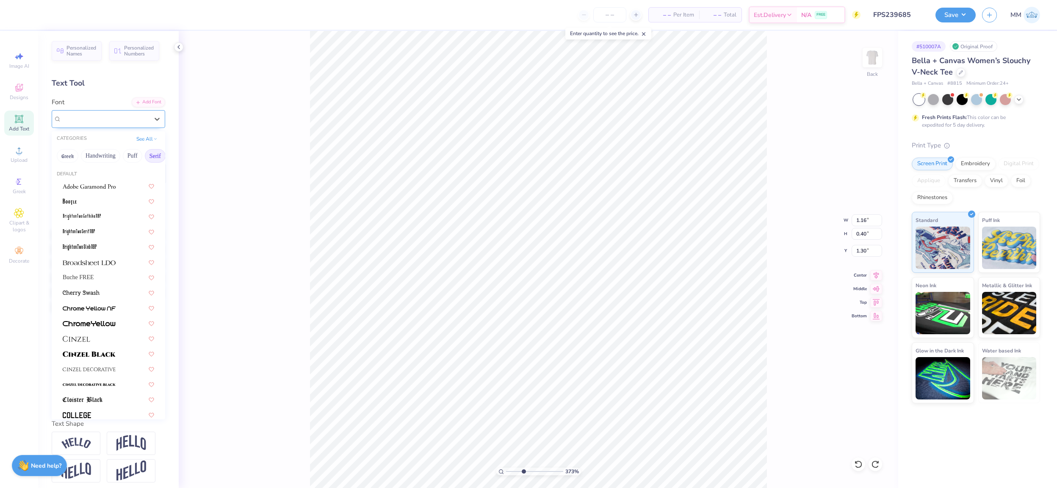
click at [87, 117] on div "Koldby FREE" at bounding box center [105, 118] width 89 height 13
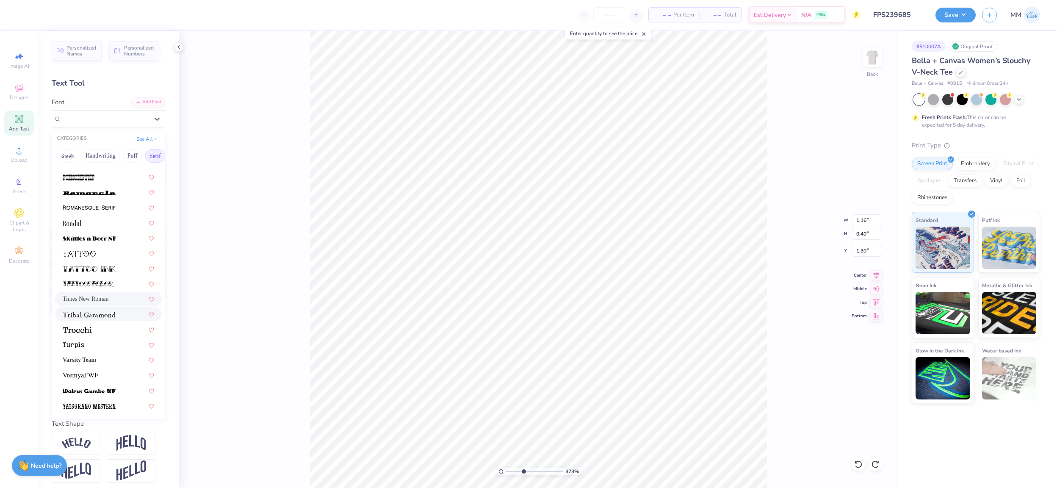
scroll to position [4, 0]
click at [94, 281] on img at bounding box center [88, 280] width 51 height 6
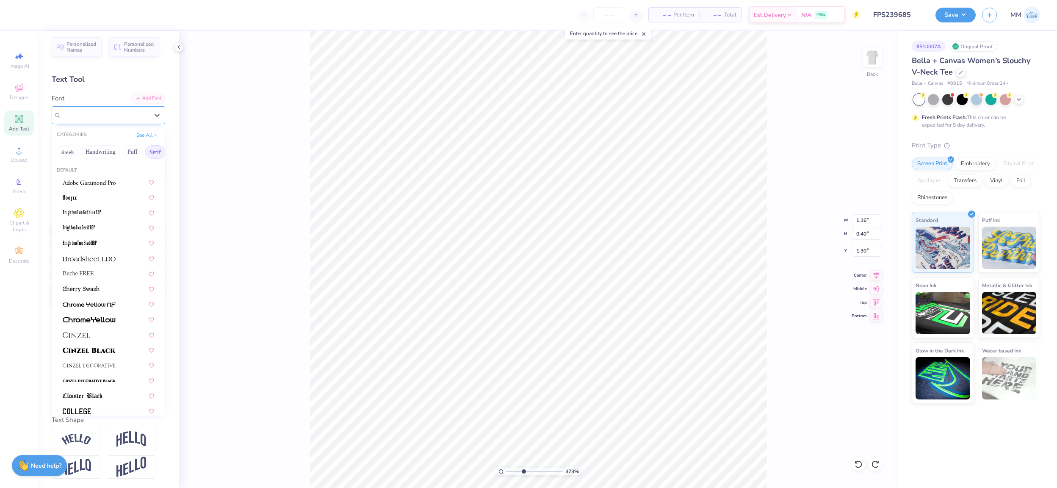
click at [99, 120] on div at bounding box center [104, 114] width 87 height 11
click at [95, 333] on div at bounding box center [108, 334] width 91 height 9
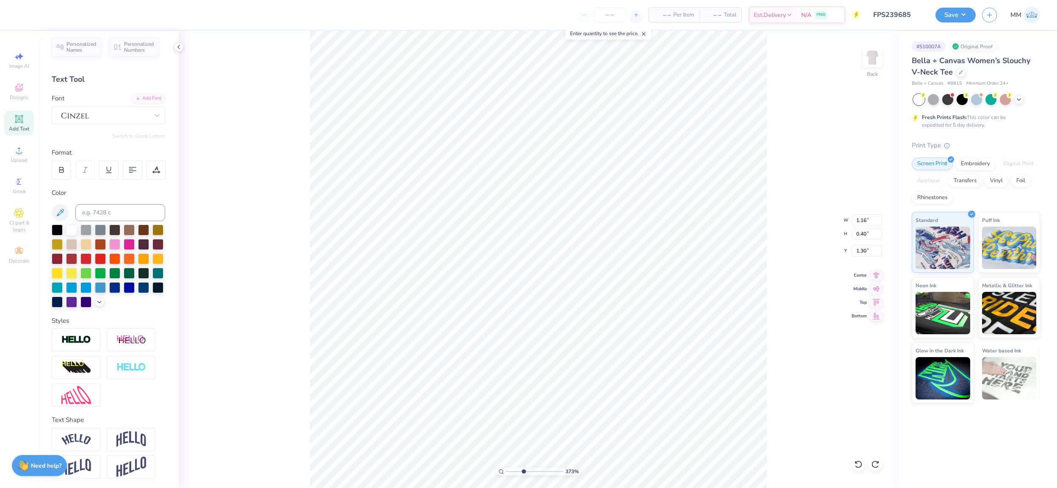
scroll to position [0, 3]
type textarea "ALPHA SIGMA ALPHA"
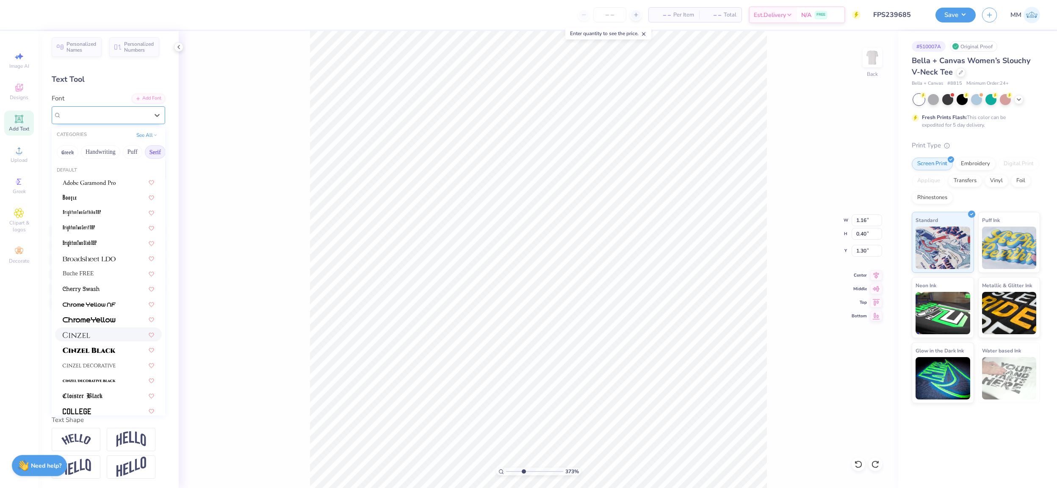
click at [117, 112] on div at bounding box center [105, 114] width 89 height 13
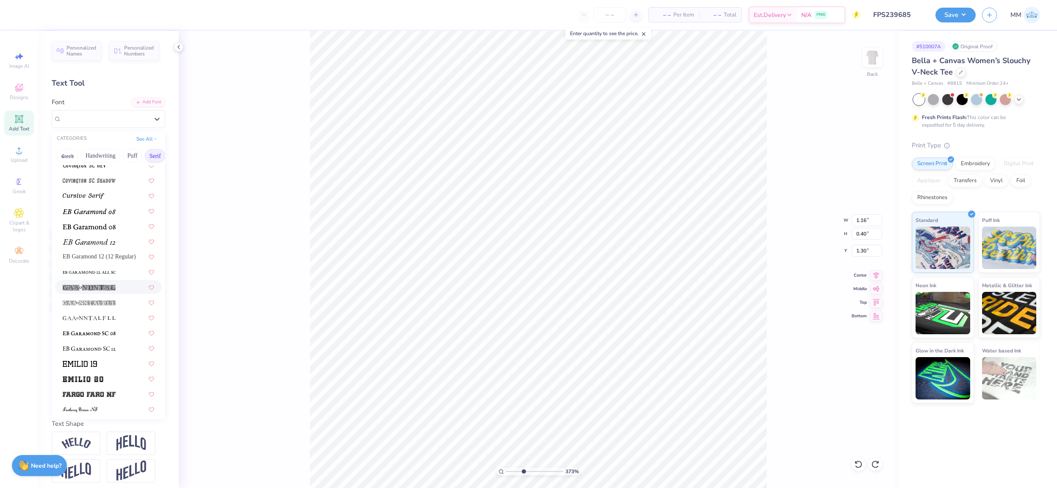
scroll to position [535, 0]
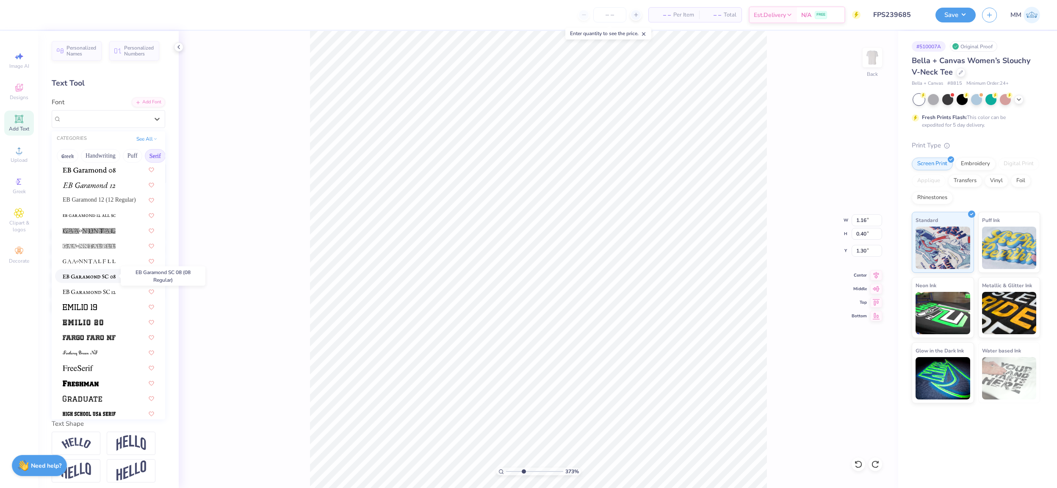
click at [104, 276] on img at bounding box center [89, 276] width 53 height 6
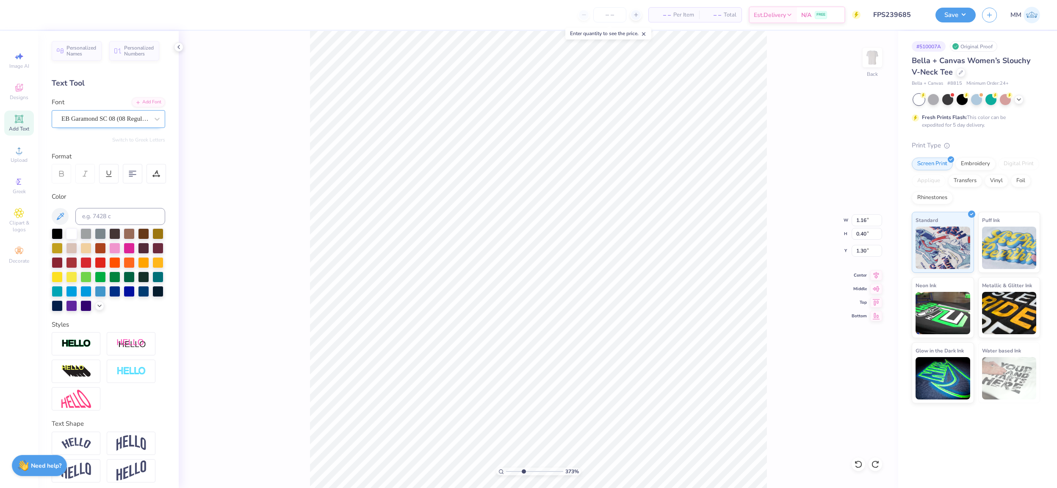
click at [94, 116] on div "EB Garamond SC 08 (08 Regular)" at bounding box center [105, 118] width 89 height 13
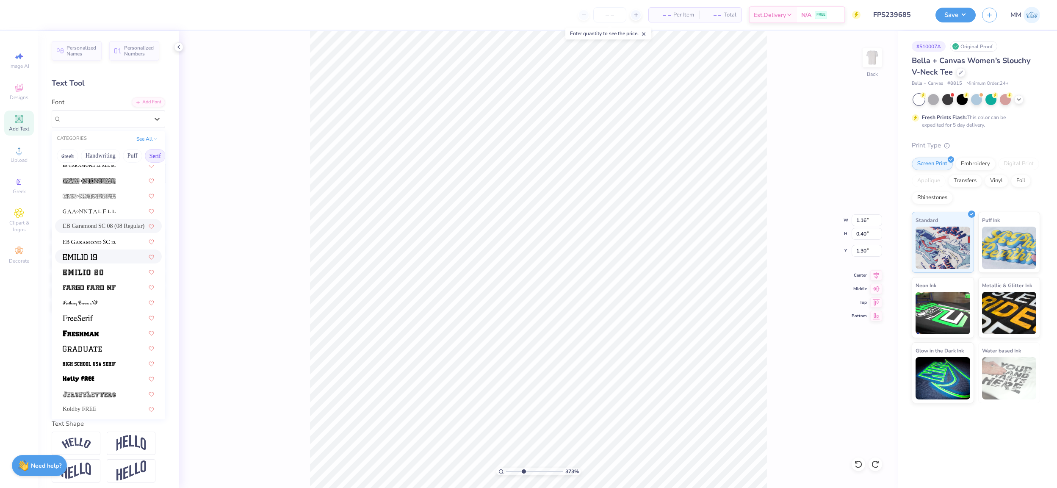
scroll to position [586, 0]
click at [100, 317] on div at bounding box center [108, 316] width 91 height 9
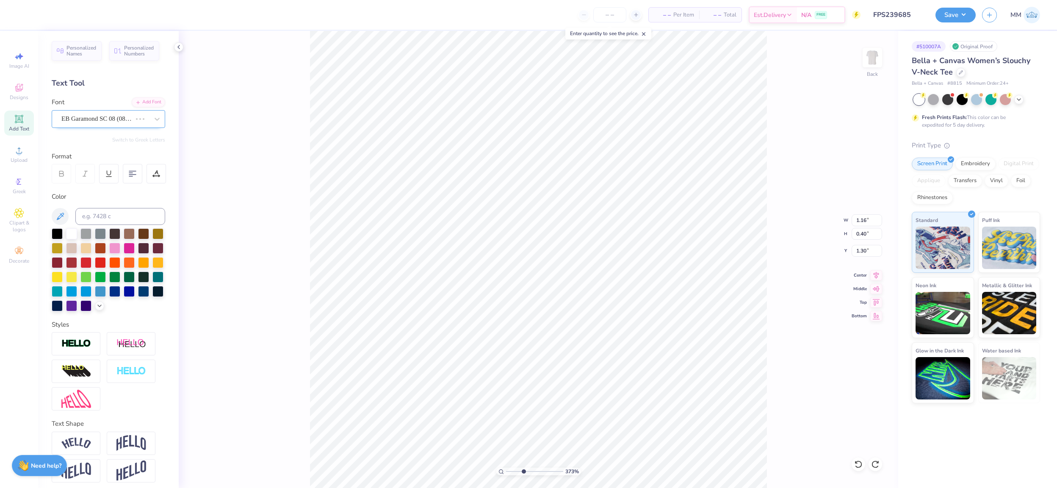
click at [88, 121] on div "EB Garamond SC 08 (08 Regular)" at bounding box center [97, 118] width 72 height 13
click at [159, 171] on icon at bounding box center [156, 174] width 8 height 8
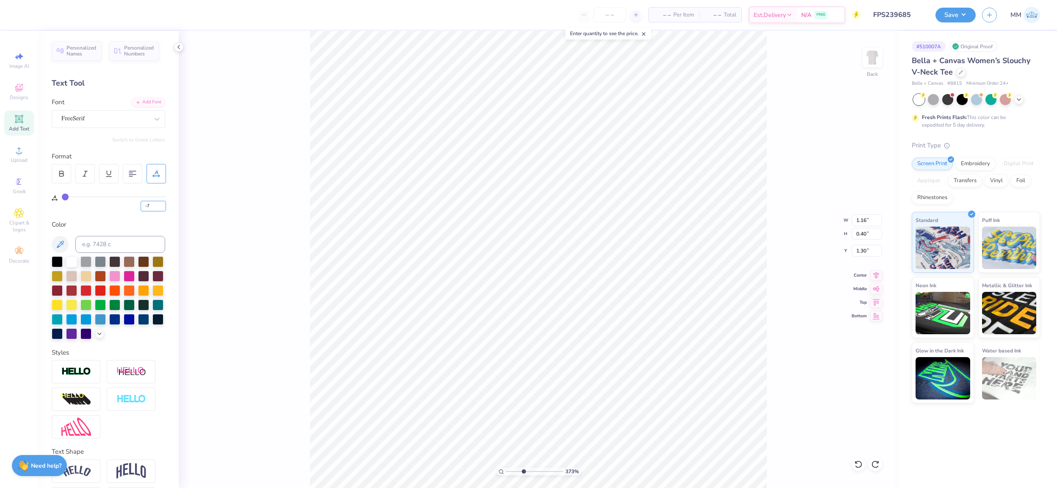
click at [152, 207] on input "-7" at bounding box center [153, 206] width 25 height 11
type input "0"
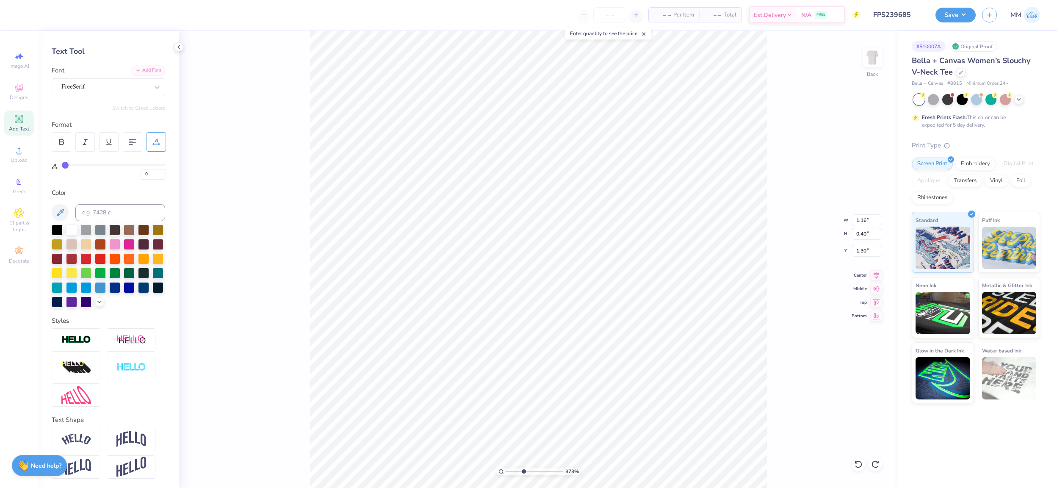
scroll to position [0, 3]
type textarea "ALPHA SIGMA ALPHA"
click at [125, 447] on div at bounding box center [131, 439] width 49 height 23
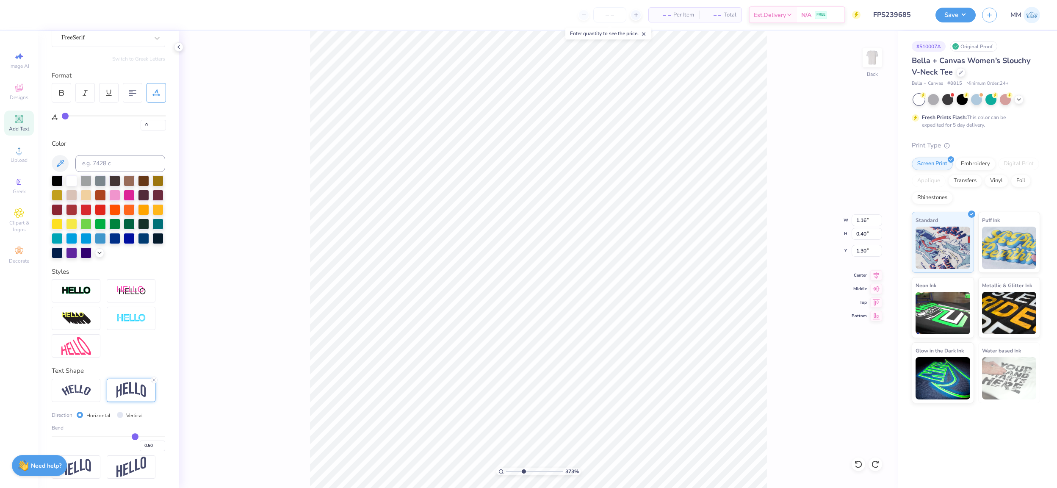
type input "0.48"
type input "0.47"
type input "0.44"
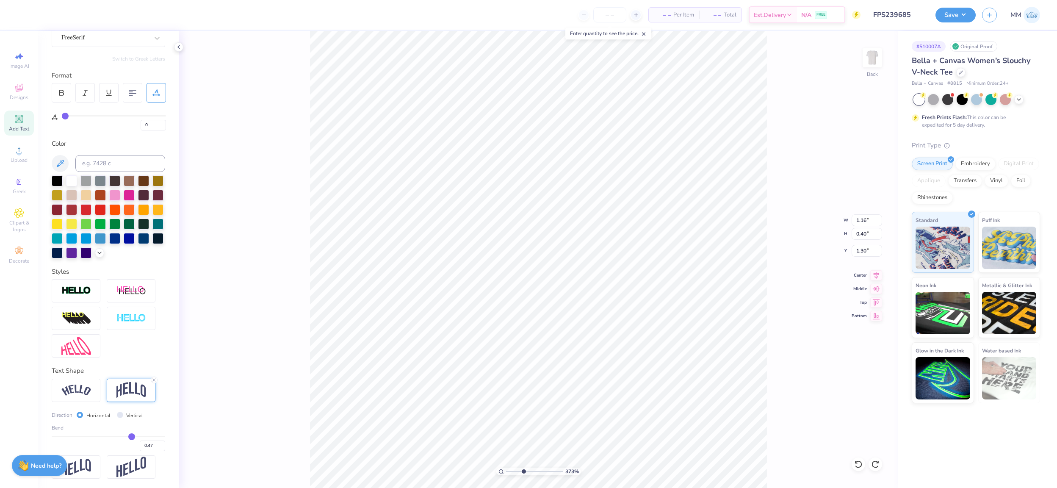
type input "0.44"
type input "0.41"
type input "0.39"
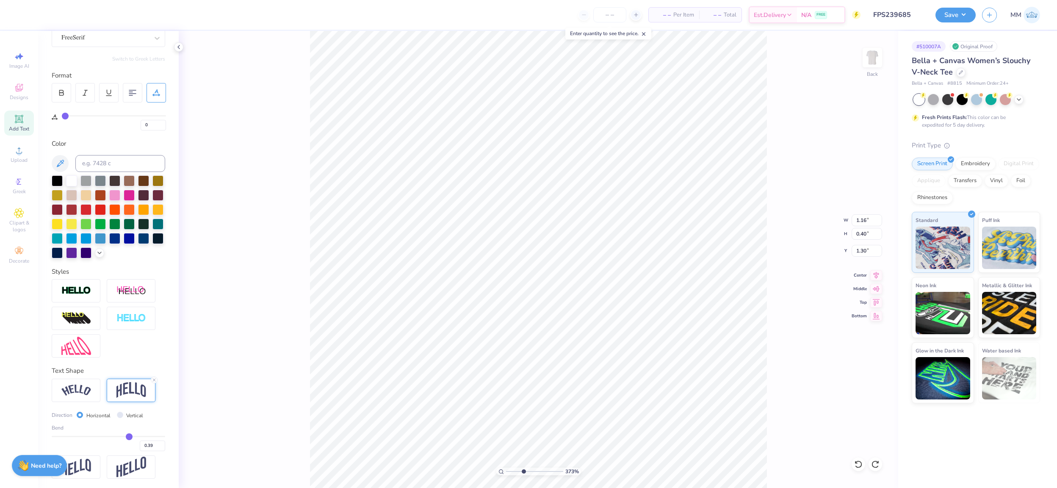
type input "0.36"
type input "0.33"
type input "0.29"
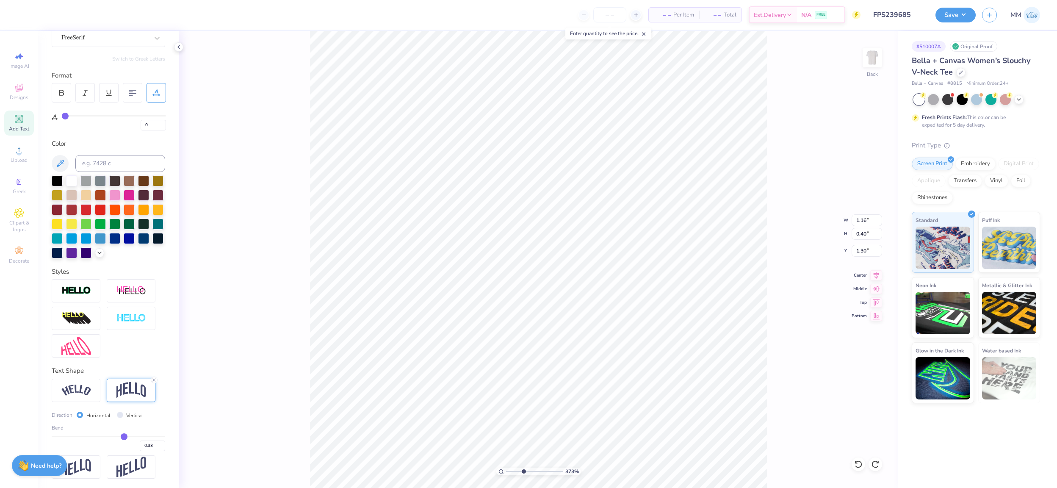
type input "0.29"
type input "0.26"
type input "0.23"
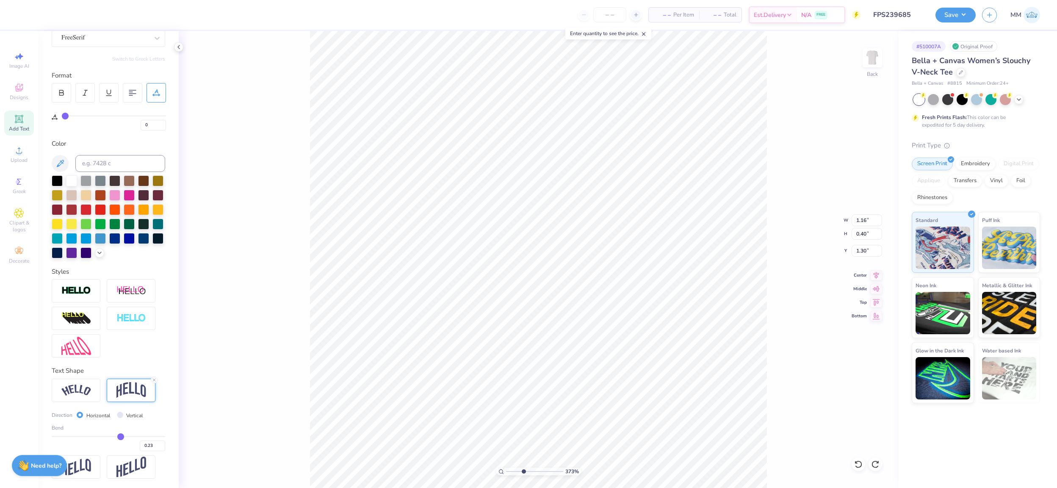
type input "0.21"
type input "0.19"
type input "0.18"
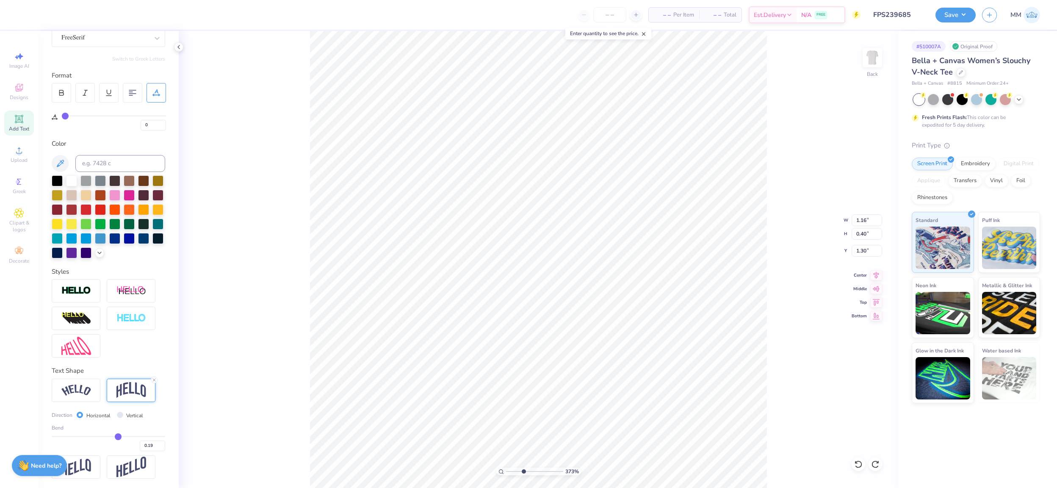
type input "0.18"
type input "0.17"
type input "0.16"
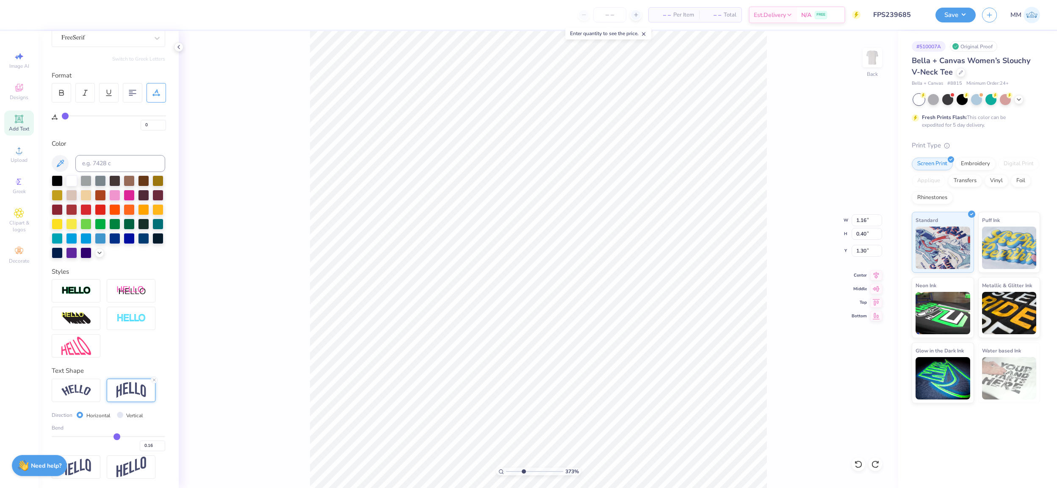
type input "0.15"
type input "0.14"
type input "0.13"
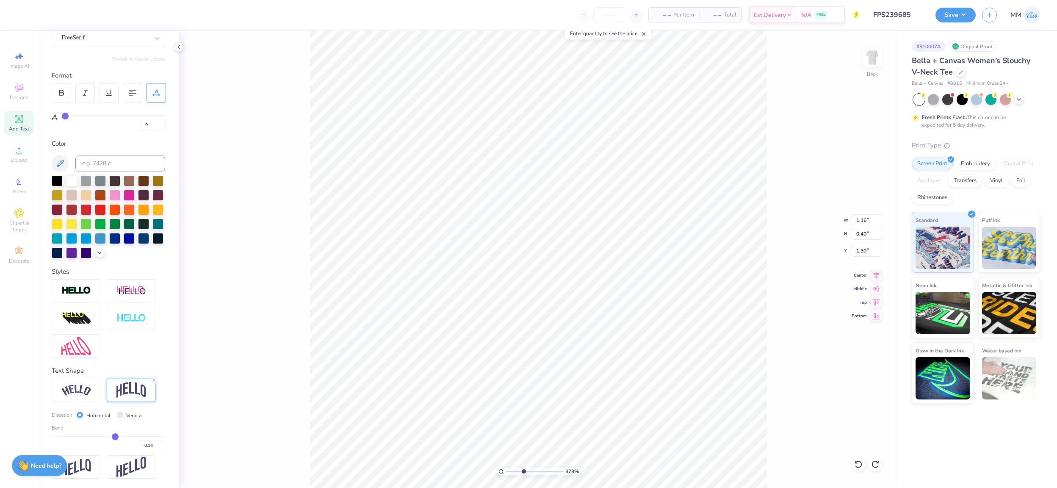
type input "0.13"
type input "0.12"
type input "0.11"
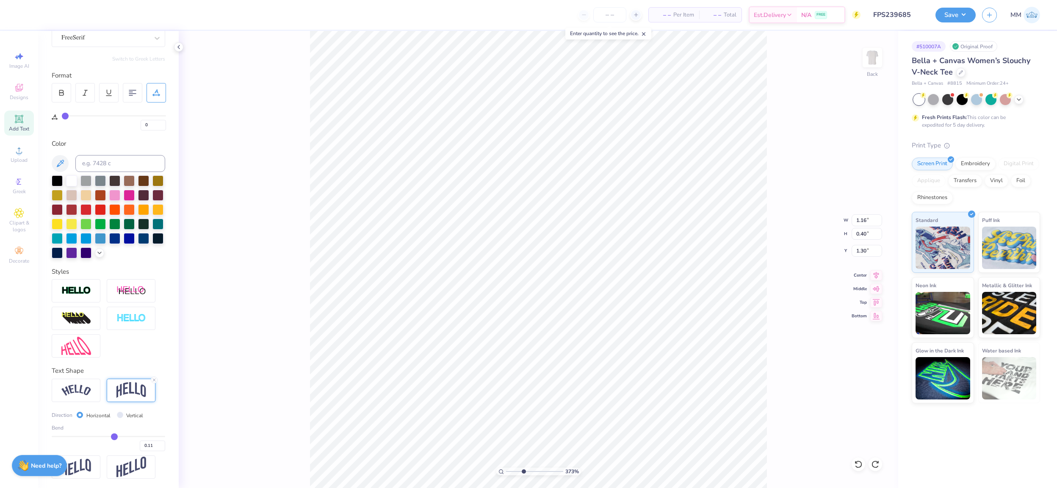
type input "0.11"
drag, startPoint x: 134, startPoint y: 436, endPoint x: 114, endPoint y: 436, distance: 20.3
click at [114, 436] on input "range" at bounding box center [108, 436] width 113 height 1
click at [153, 445] on input "0.11" at bounding box center [152, 445] width 25 height 11
type input "0.2"
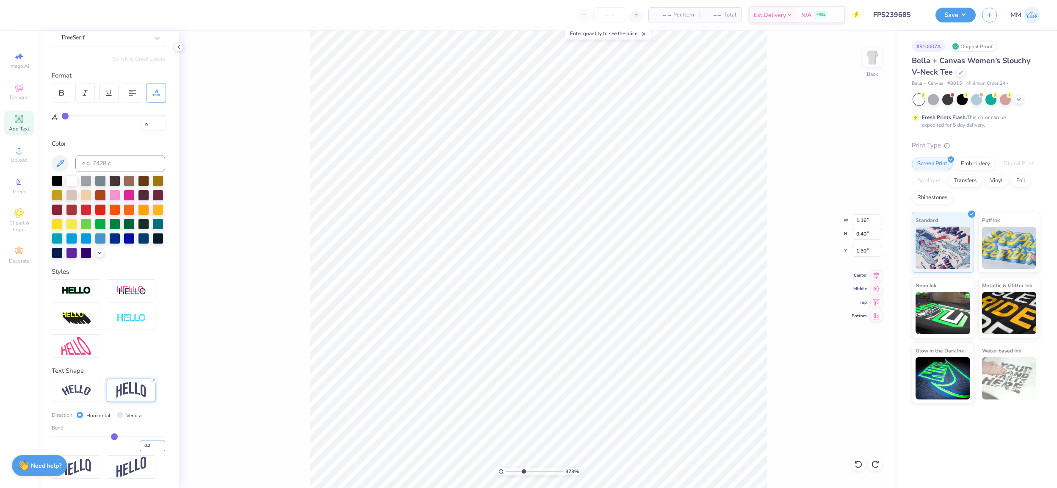
type input "0.2"
type input "0.20"
type input "3.25"
type input "0.47"
type input "0.85"
